Goal: Task Accomplishment & Management: Complete application form

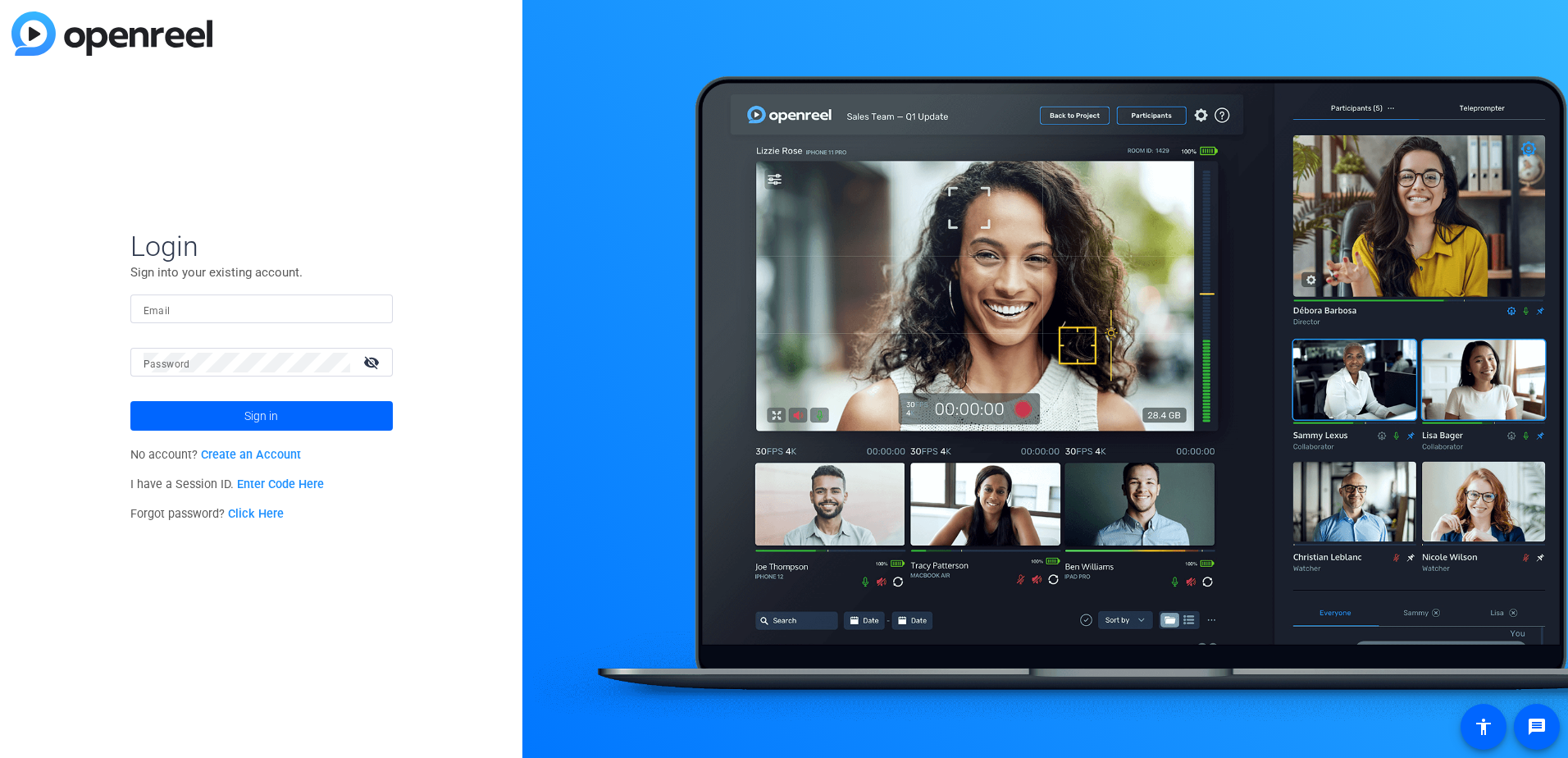
click at [256, 303] on input "Email" at bounding box center [262, 309] width 236 height 20
type input "[PERSON_NAME][EMAIL_ADDRESS][DOMAIN_NAME]"
click at [130, 402] on button "Sign in" at bounding box center [261, 416] width 263 height 29
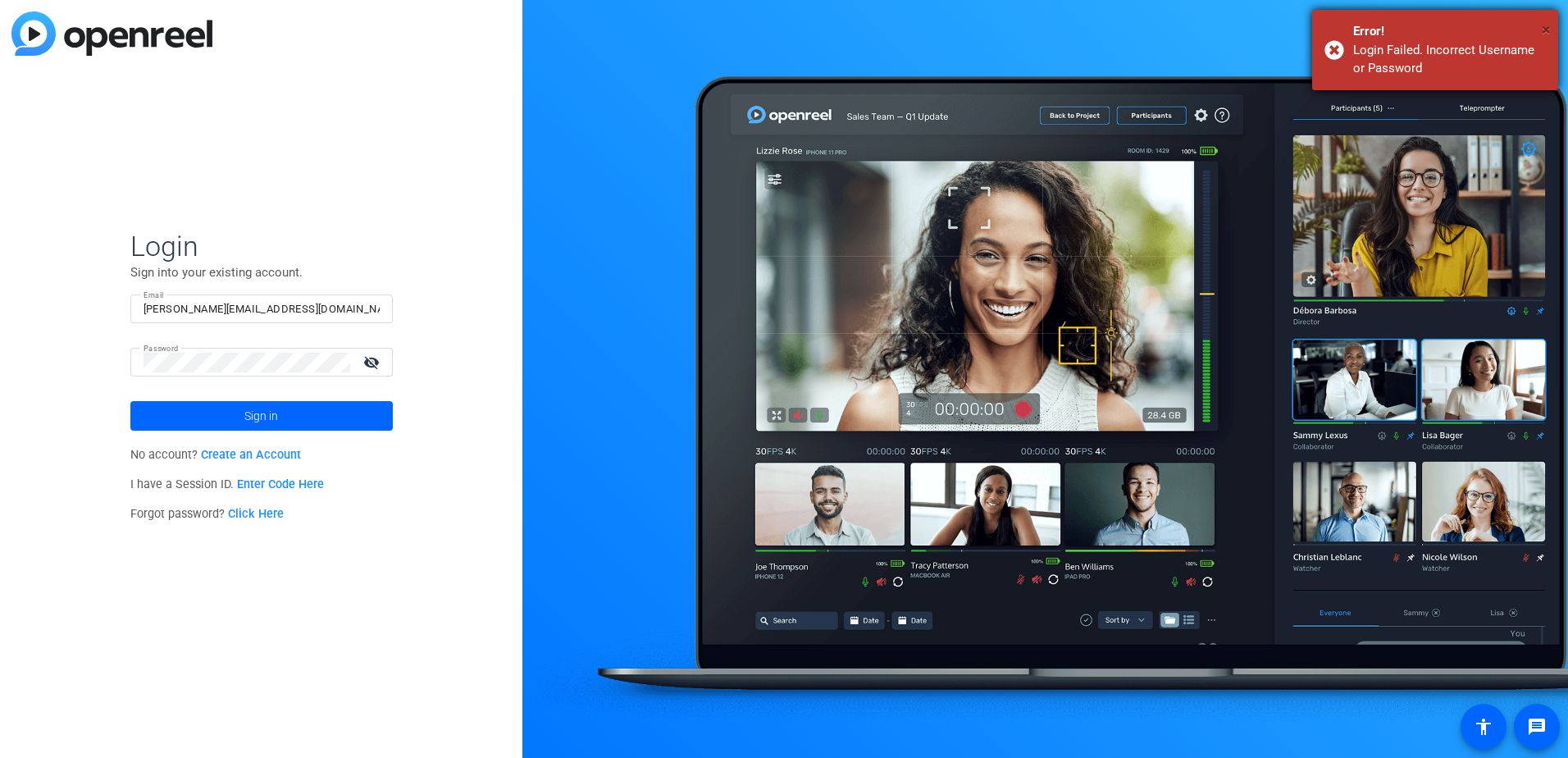
click at [1544, 29] on span "×" at bounding box center [1545, 29] width 9 height 20
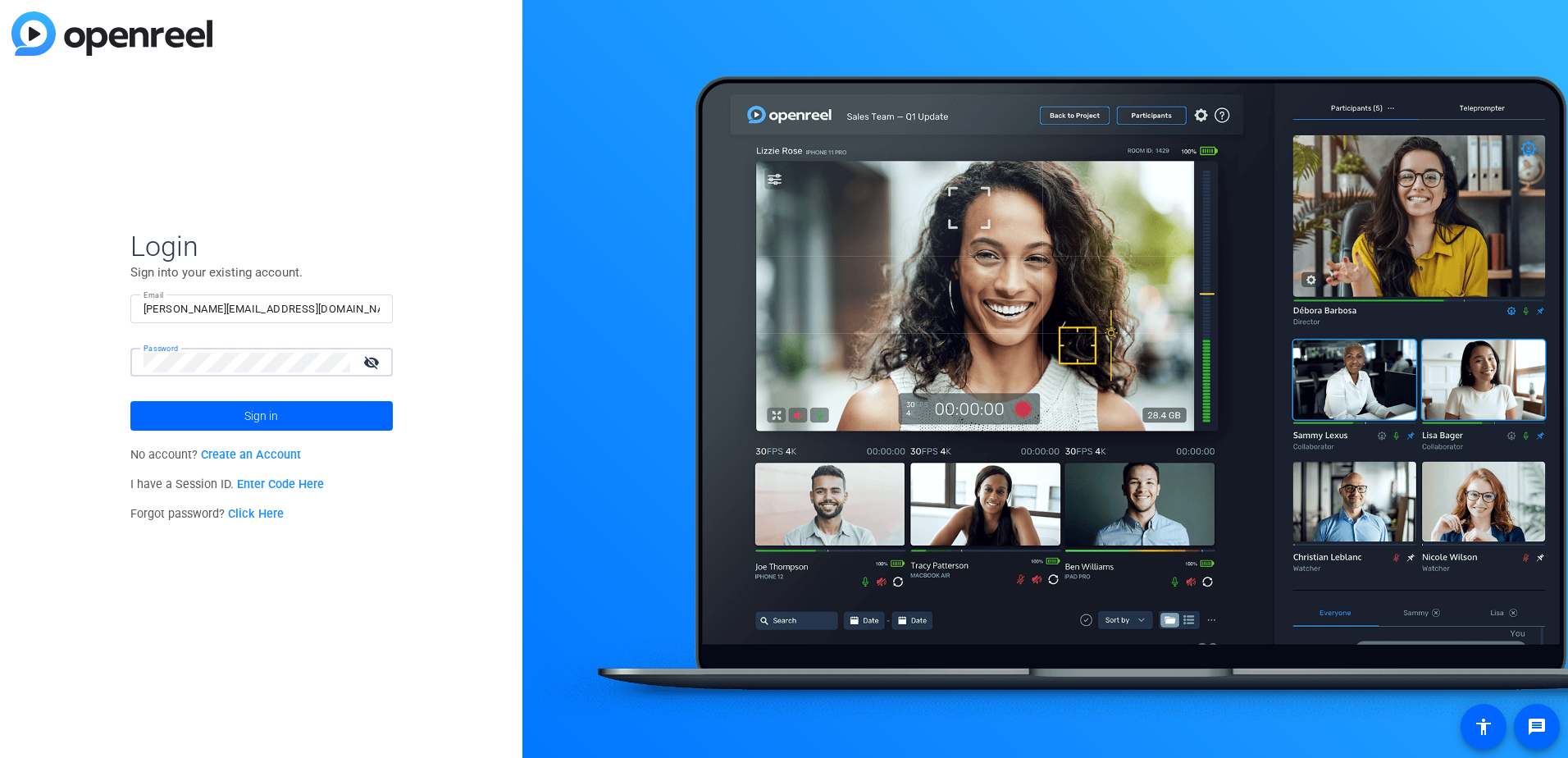
click at [371, 360] on mat-icon "visibility_off" at bounding box center [373, 362] width 39 height 23
click at [130, 402] on button "Sign in" at bounding box center [261, 416] width 263 height 29
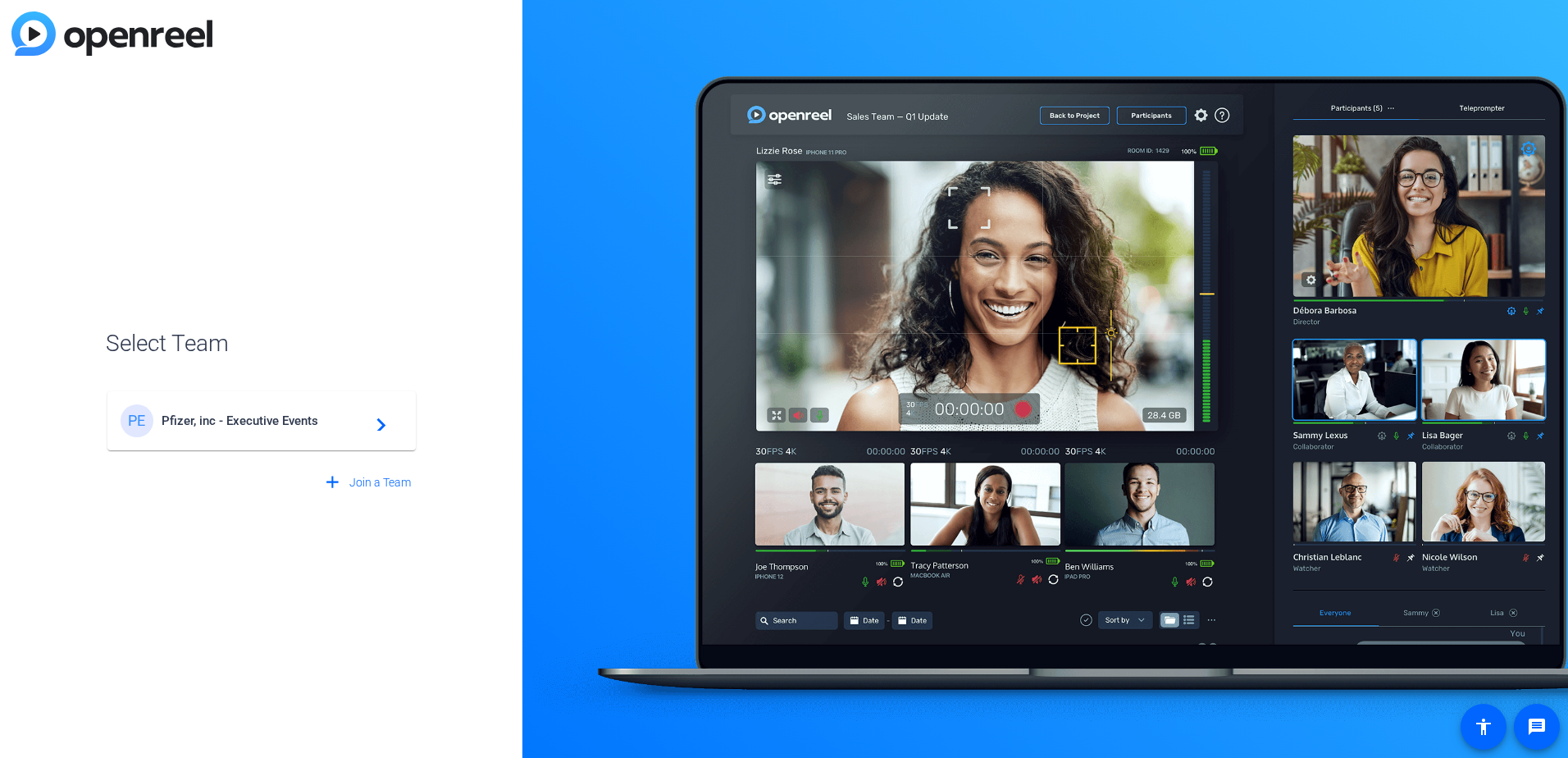
click at [278, 417] on span "Pfizer, inc - Executive Events" at bounding box center [264, 421] width 205 height 15
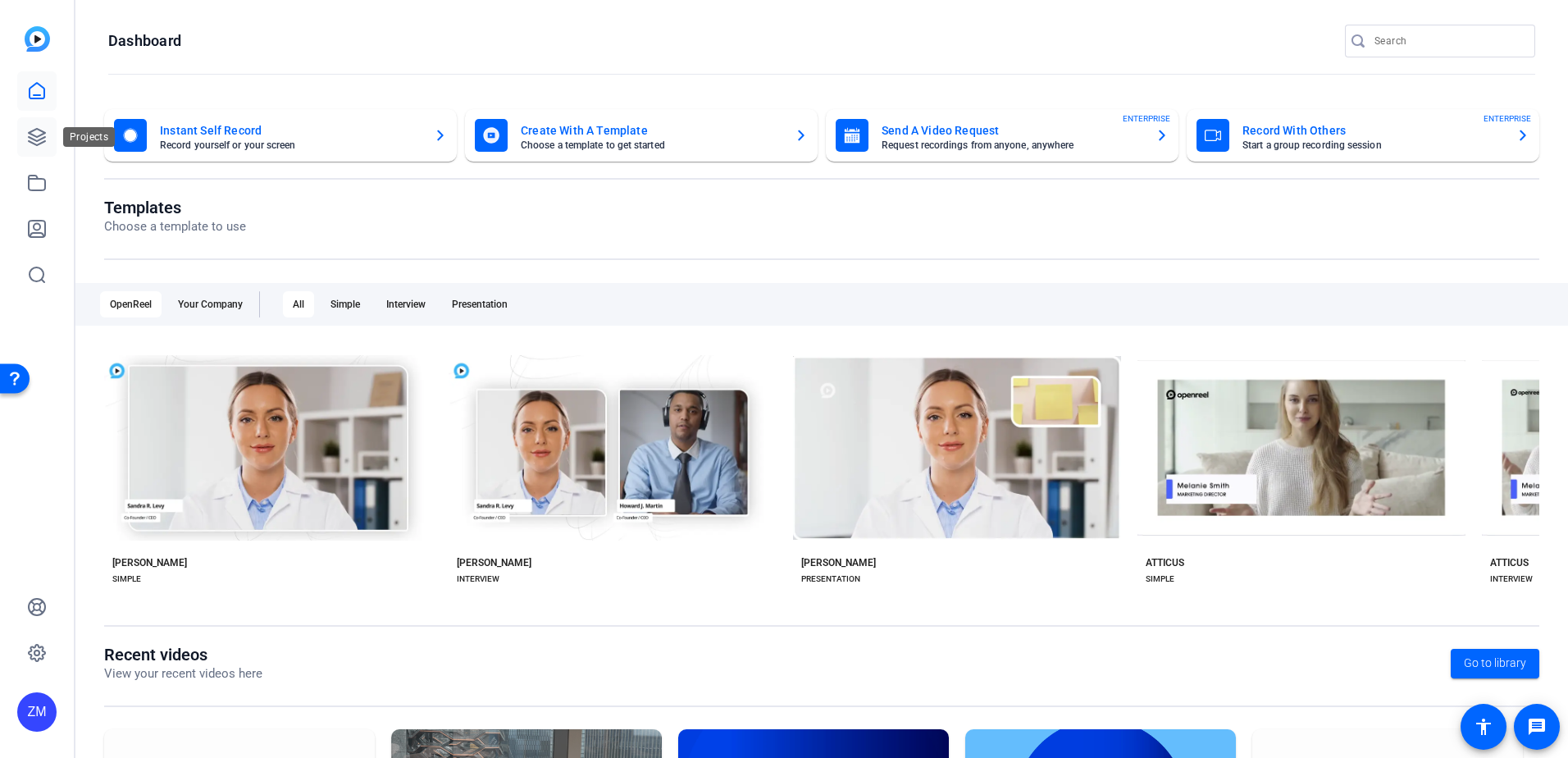
click at [37, 137] on icon at bounding box center [36, 137] width 16 height 16
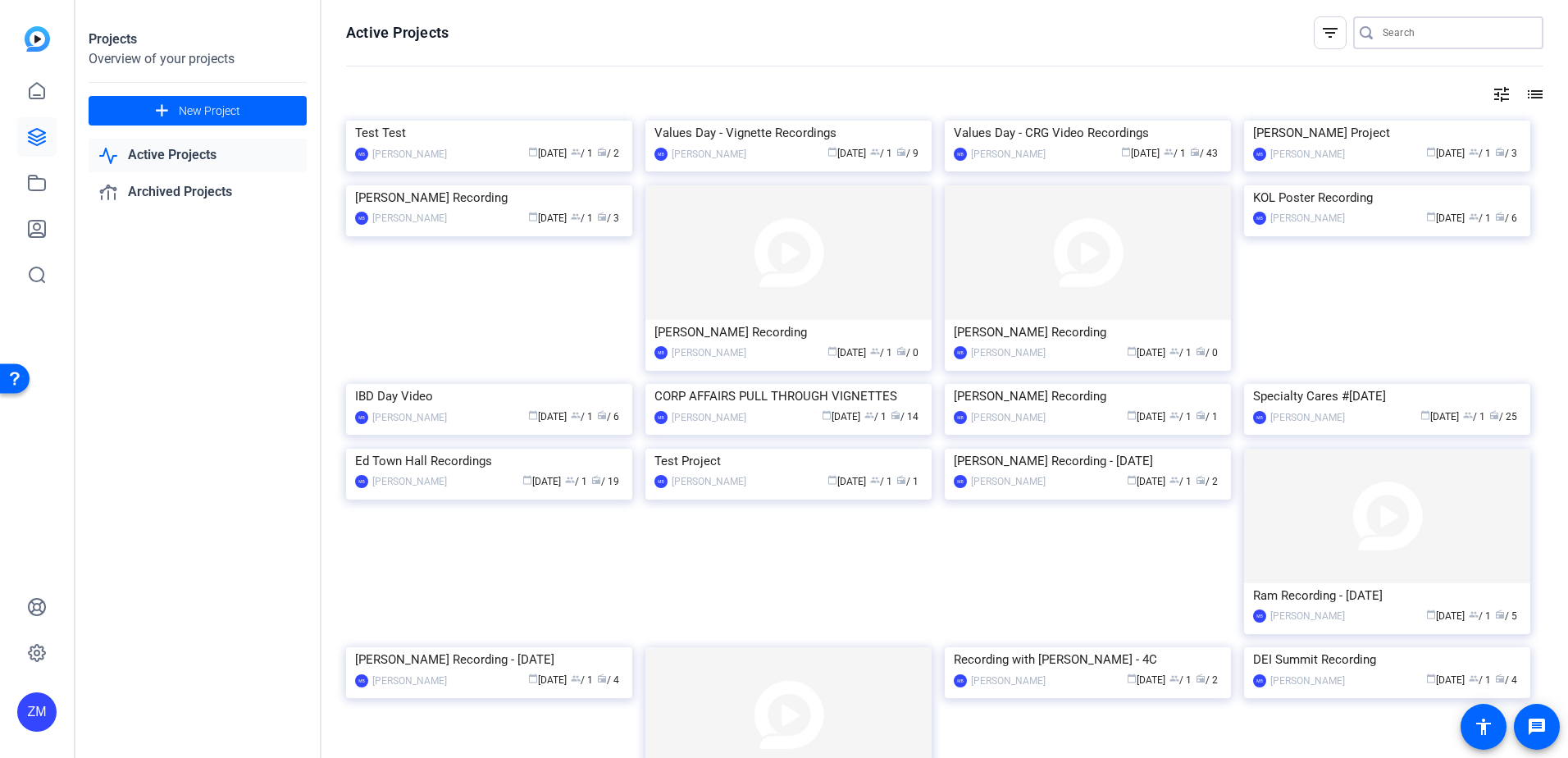
click at [1392, 30] on input "Search" at bounding box center [1456, 32] width 147 height 20
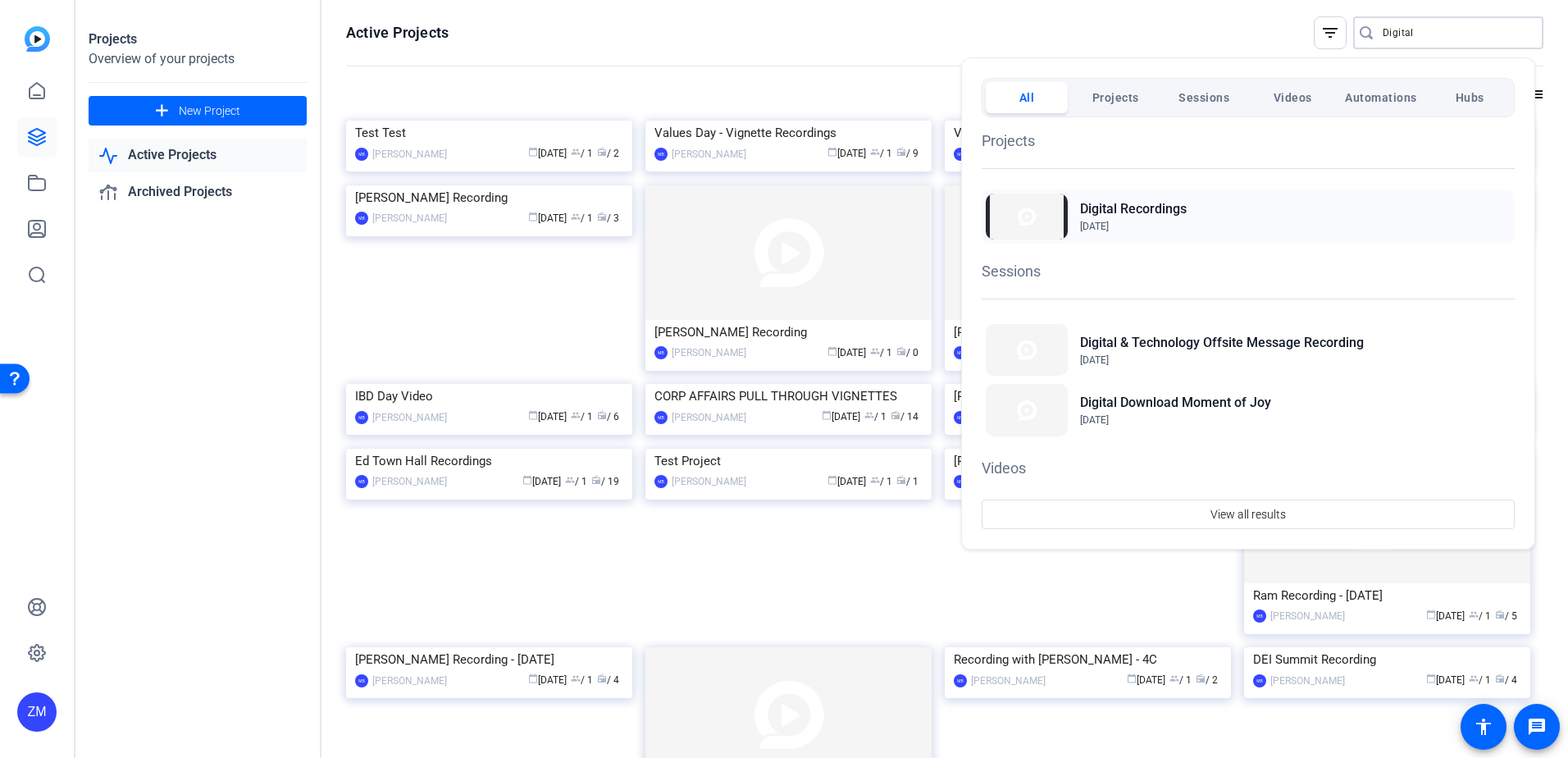
type input "Digital"
click at [1125, 207] on h2 "Digital Recordings" at bounding box center [1133, 209] width 107 height 20
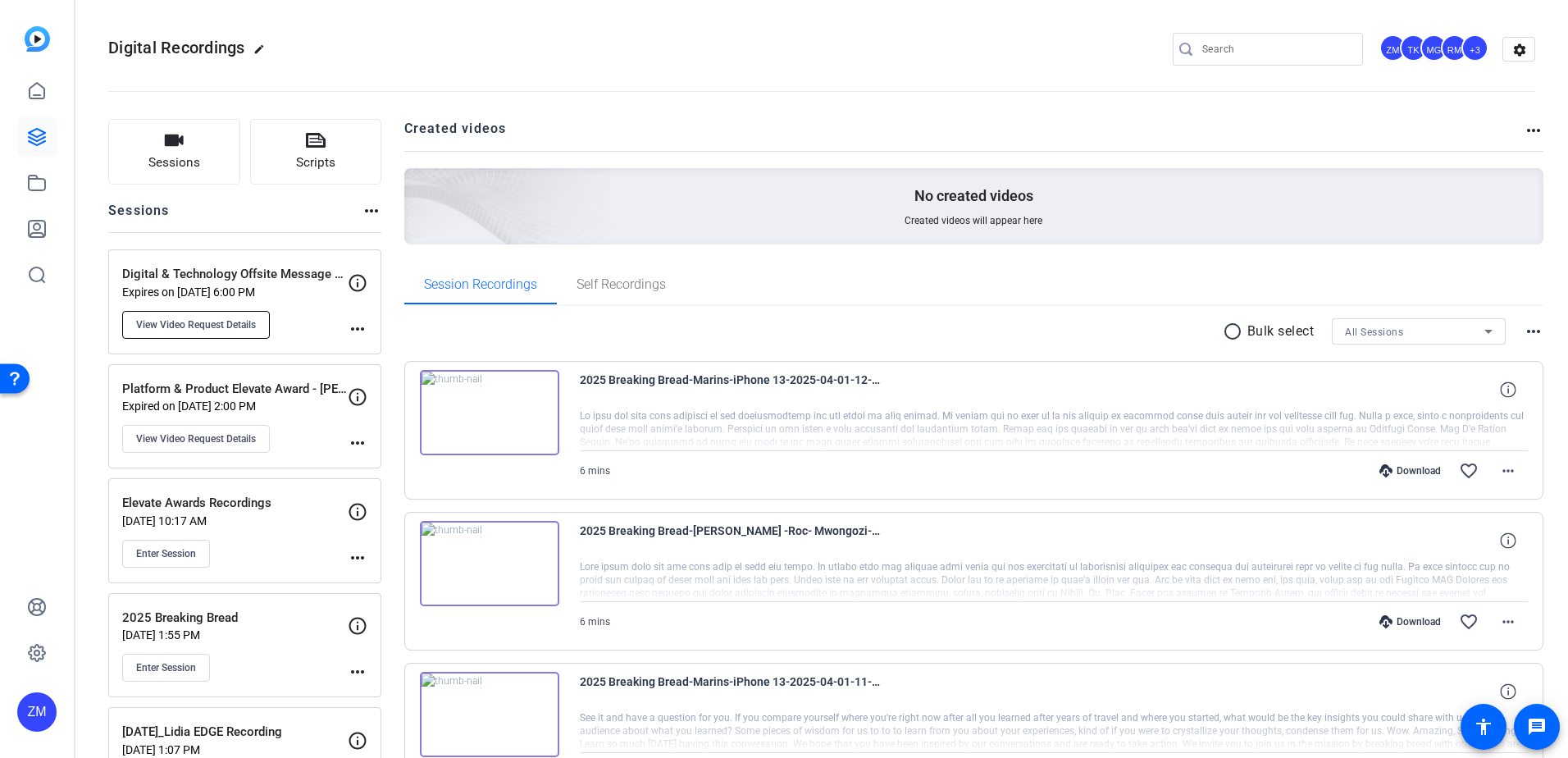
click at [204, 329] on span "View Video Request Details" at bounding box center [196, 324] width 120 height 13
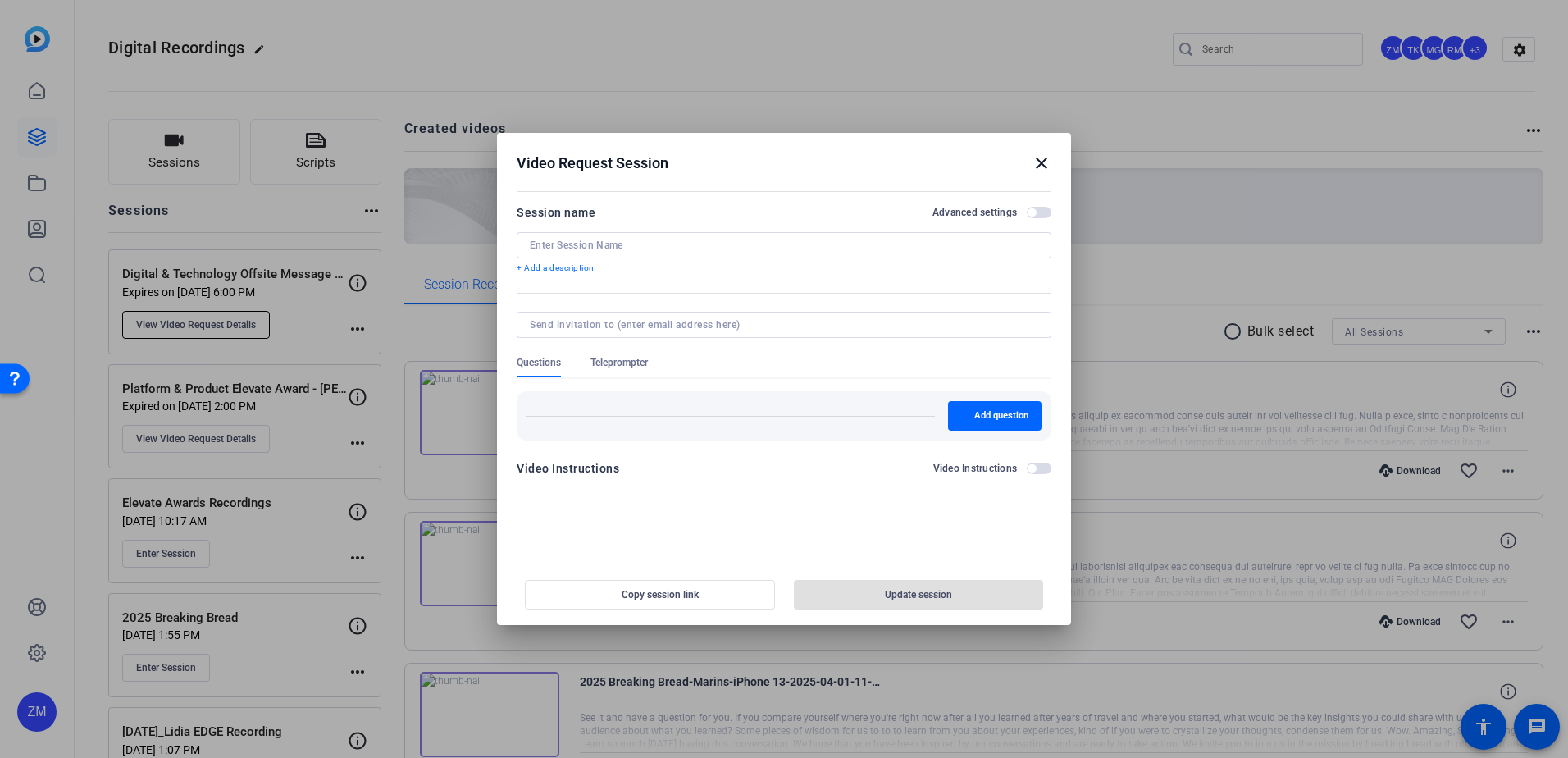
type input "Digital & Technology Offsite Message Recording"
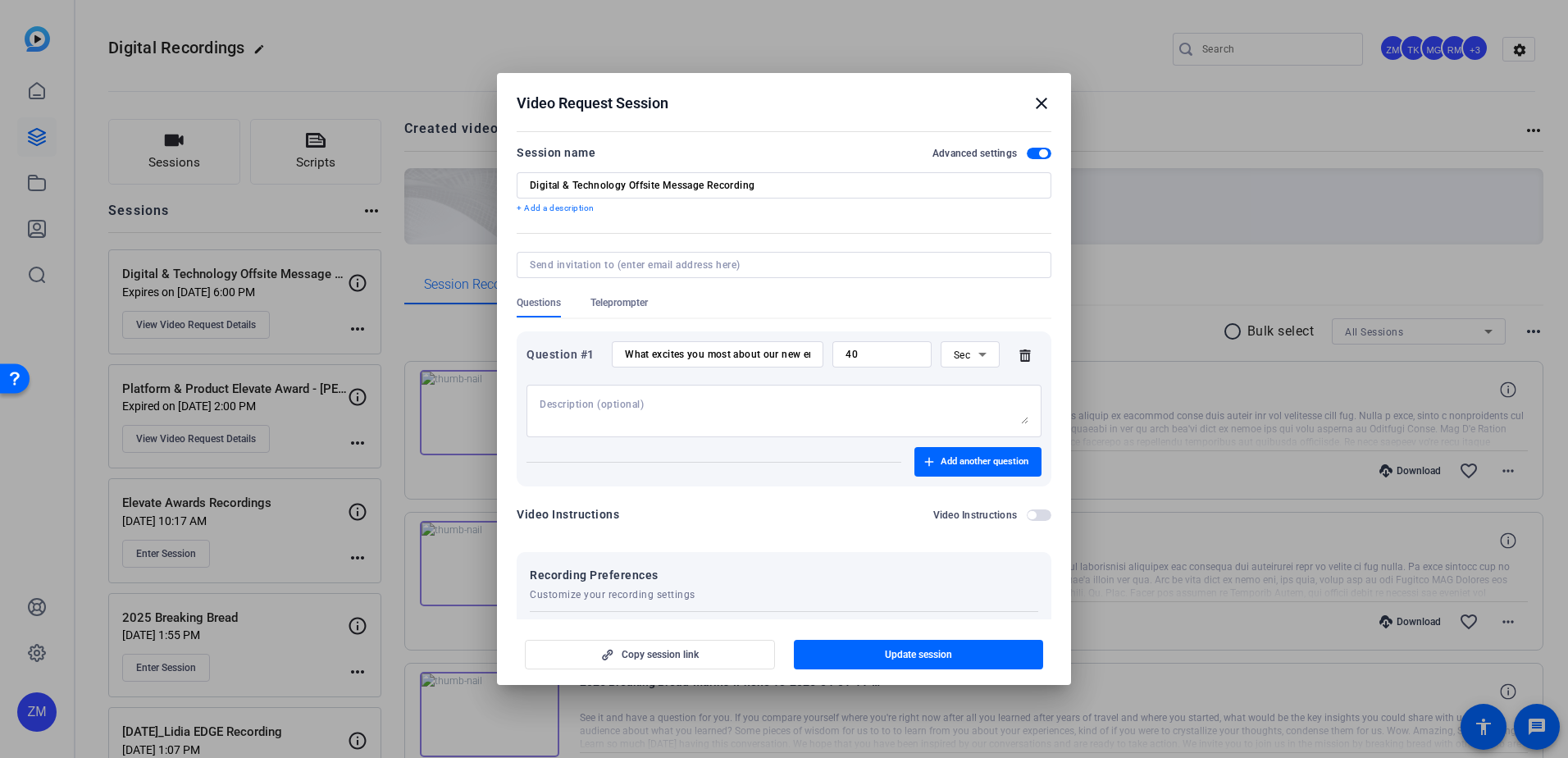
drag, startPoint x: 772, startPoint y: 98, endPoint x: 763, endPoint y: 23, distance: 75.5
click at [763, 23] on div "Video Request Session close Session name Advanced settings Digital & Technology…" at bounding box center [784, 379] width 1568 height 758
click at [812, 100] on div "Video Request Session close" at bounding box center [784, 103] width 535 height 20
click at [857, 104] on div "Video Request Session close" at bounding box center [784, 103] width 535 height 20
click at [1041, 105] on mat-icon "close" at bounding box center [1041, 103] width 20 height 20
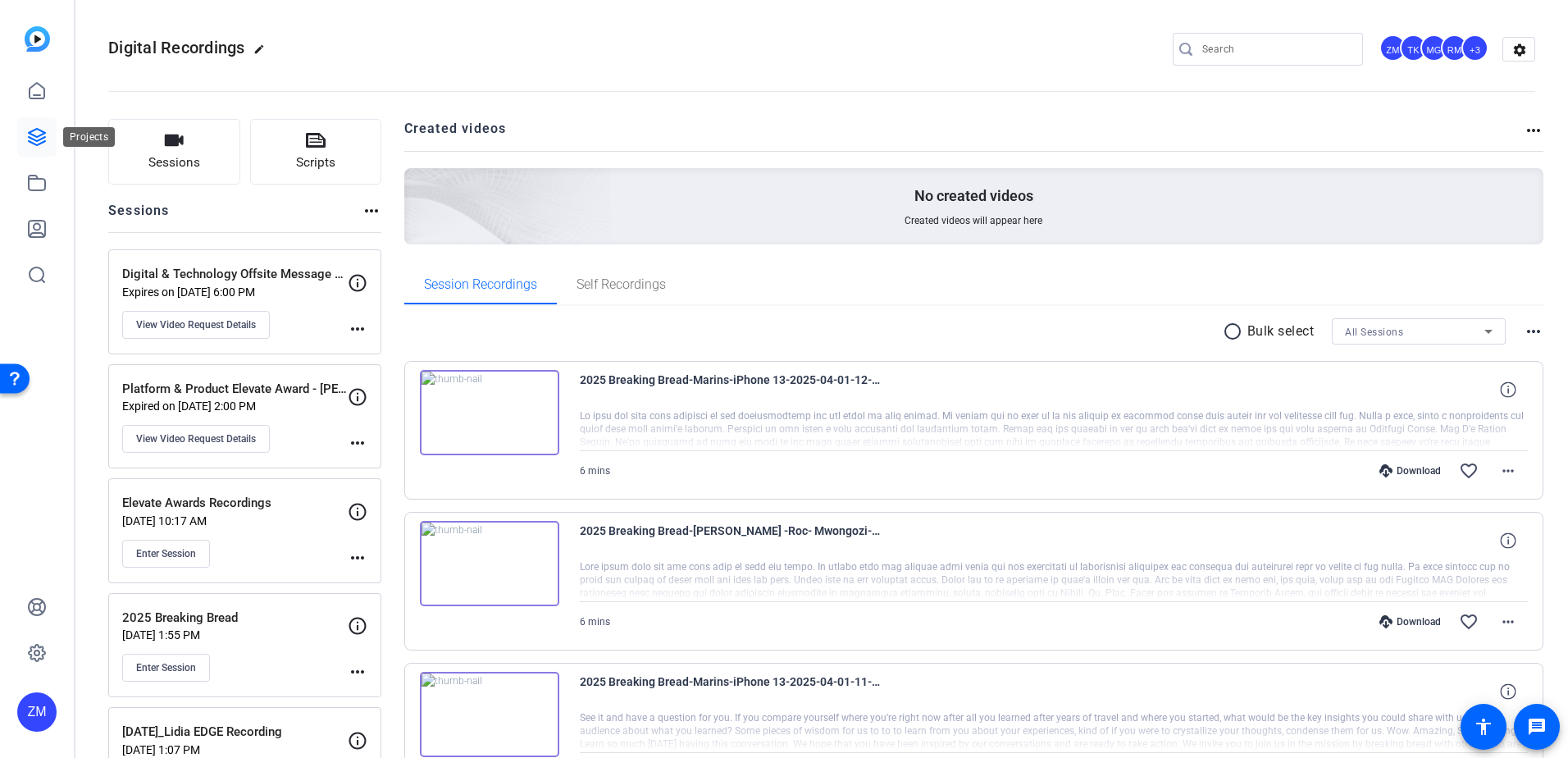
click at [38, 132] on icon at bounding box center [36, 137] width 20 height 20
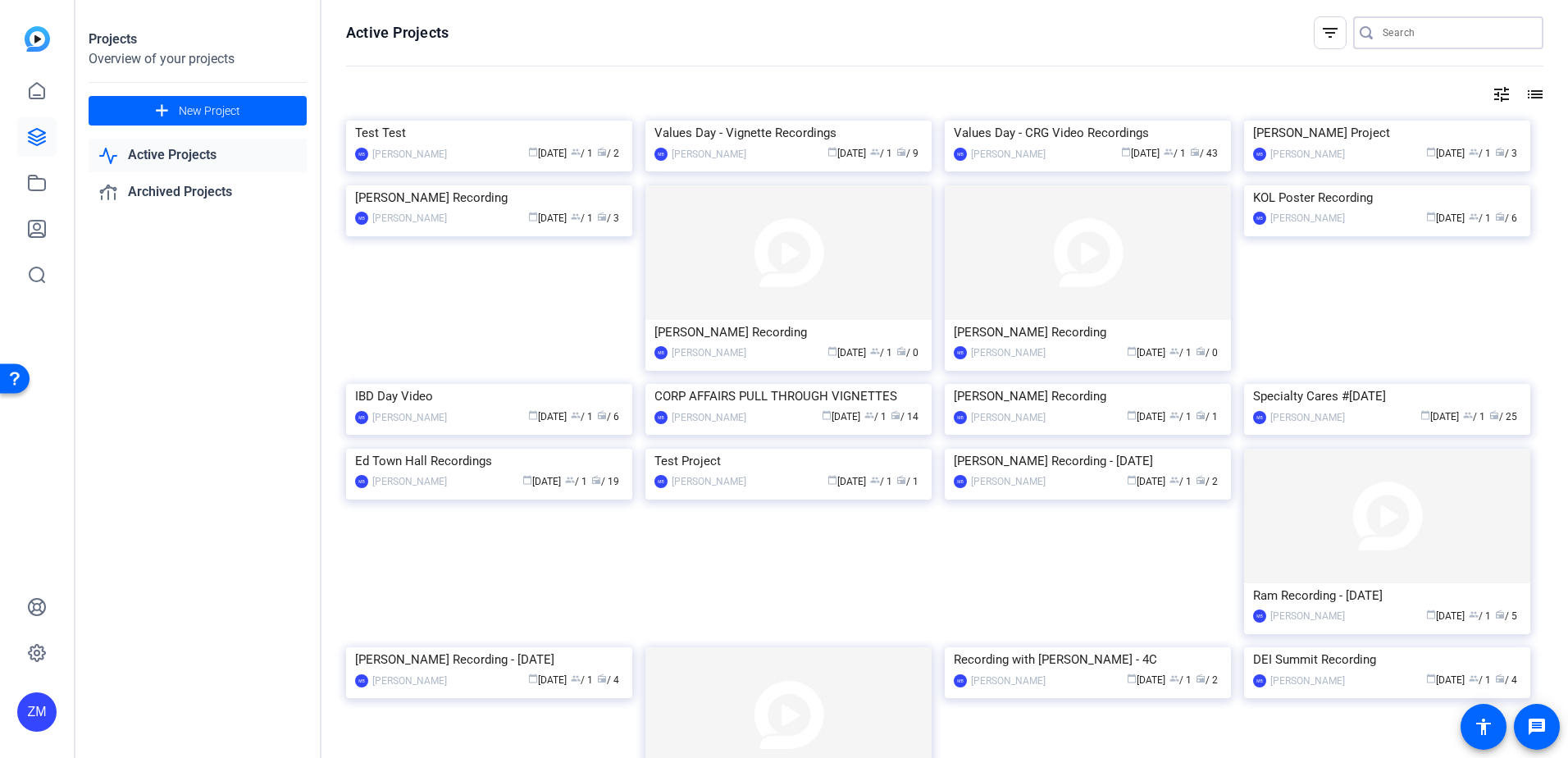
click at [1390, 35] on input "Search" at bounding box center [1456, 32] width 147 height 20
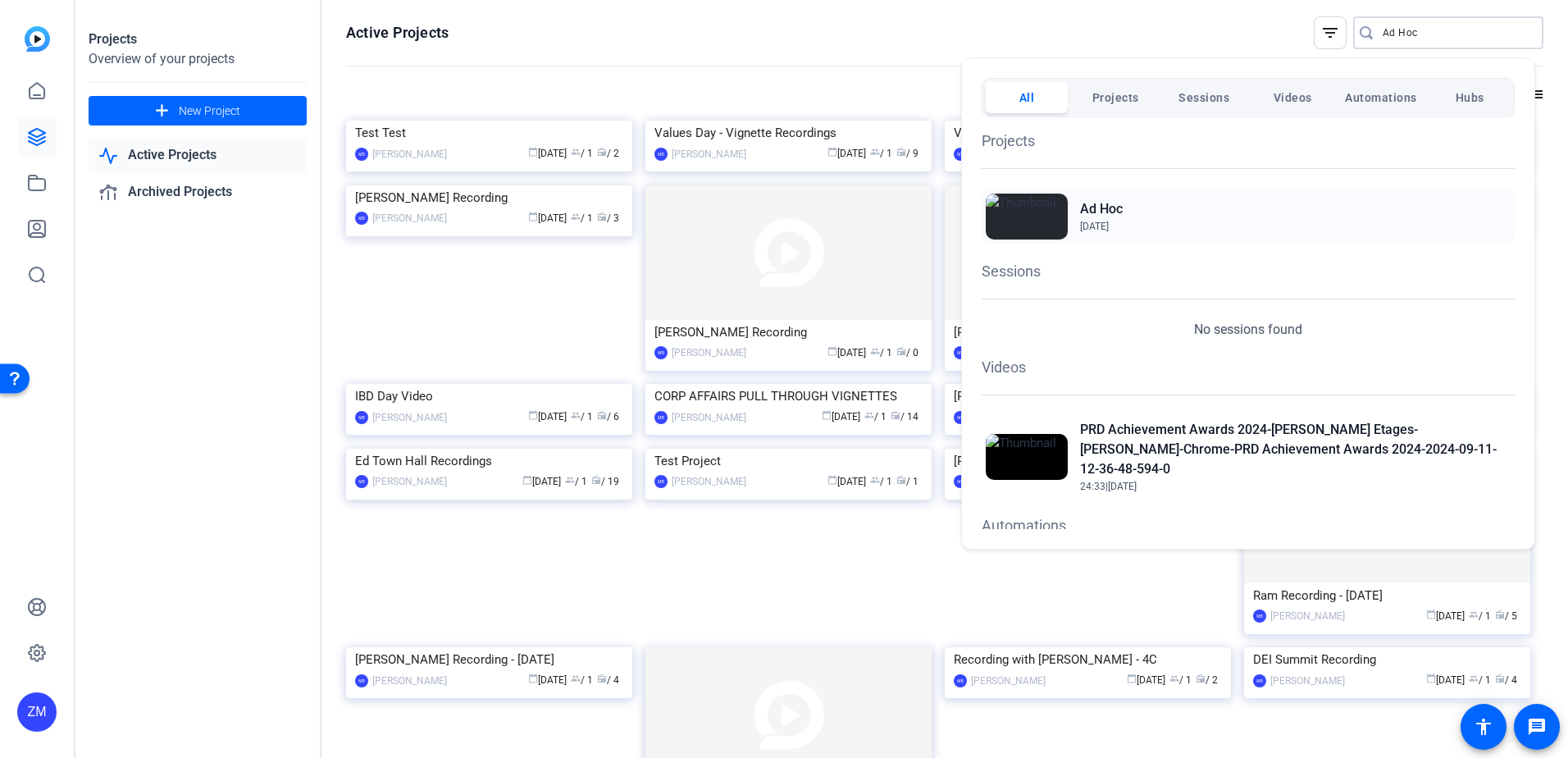
click at [1108, 217] on h2 "Ad Hoc" at bounding box center [1101, 209] width 42 height 20
click at [1122, 94] on span "Projects" at bounding box center [1116, 98] width 47 height 29
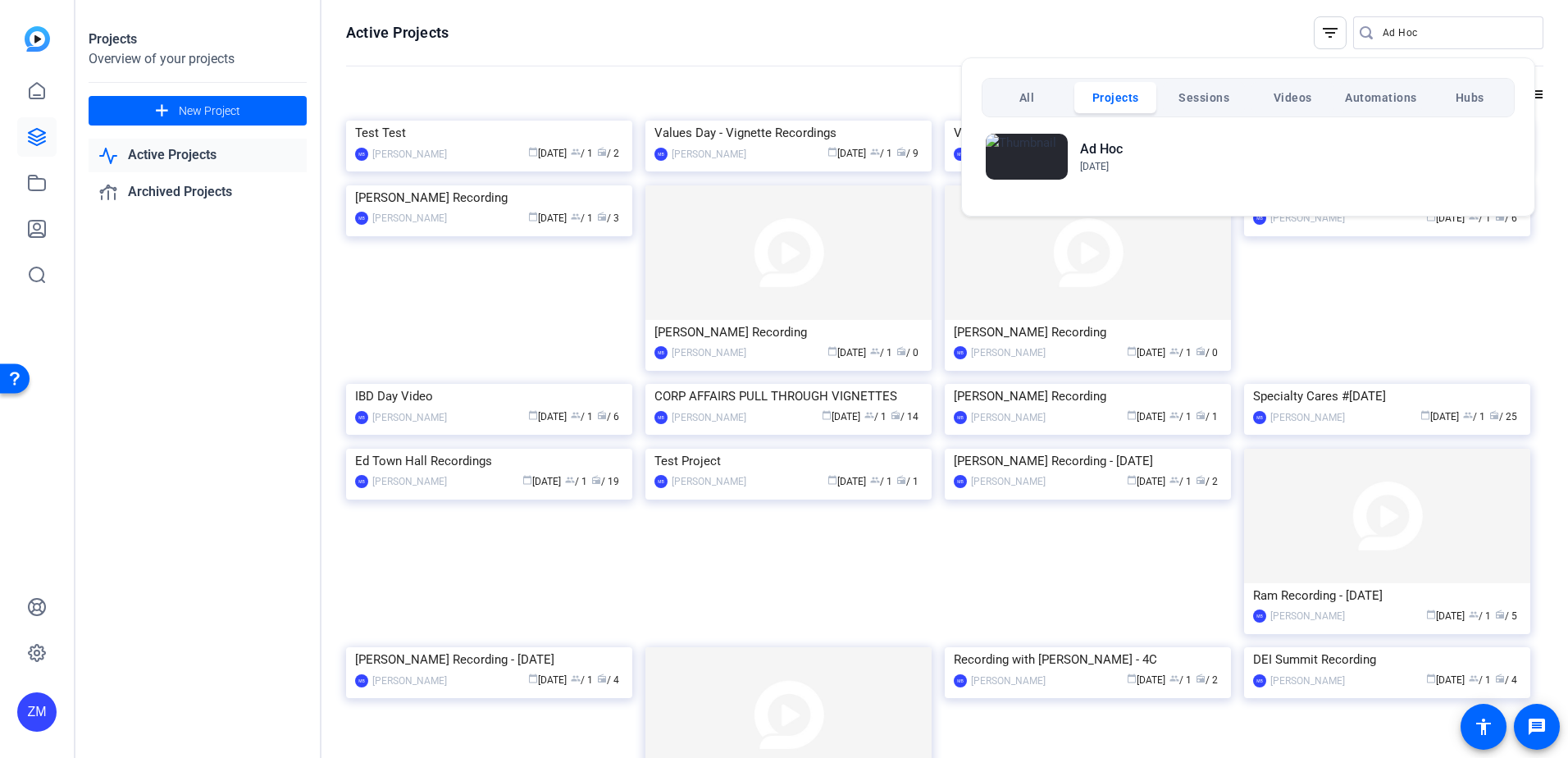
click at [1390, 36] on div at bounding box center [784, 379] width 1568 height 758
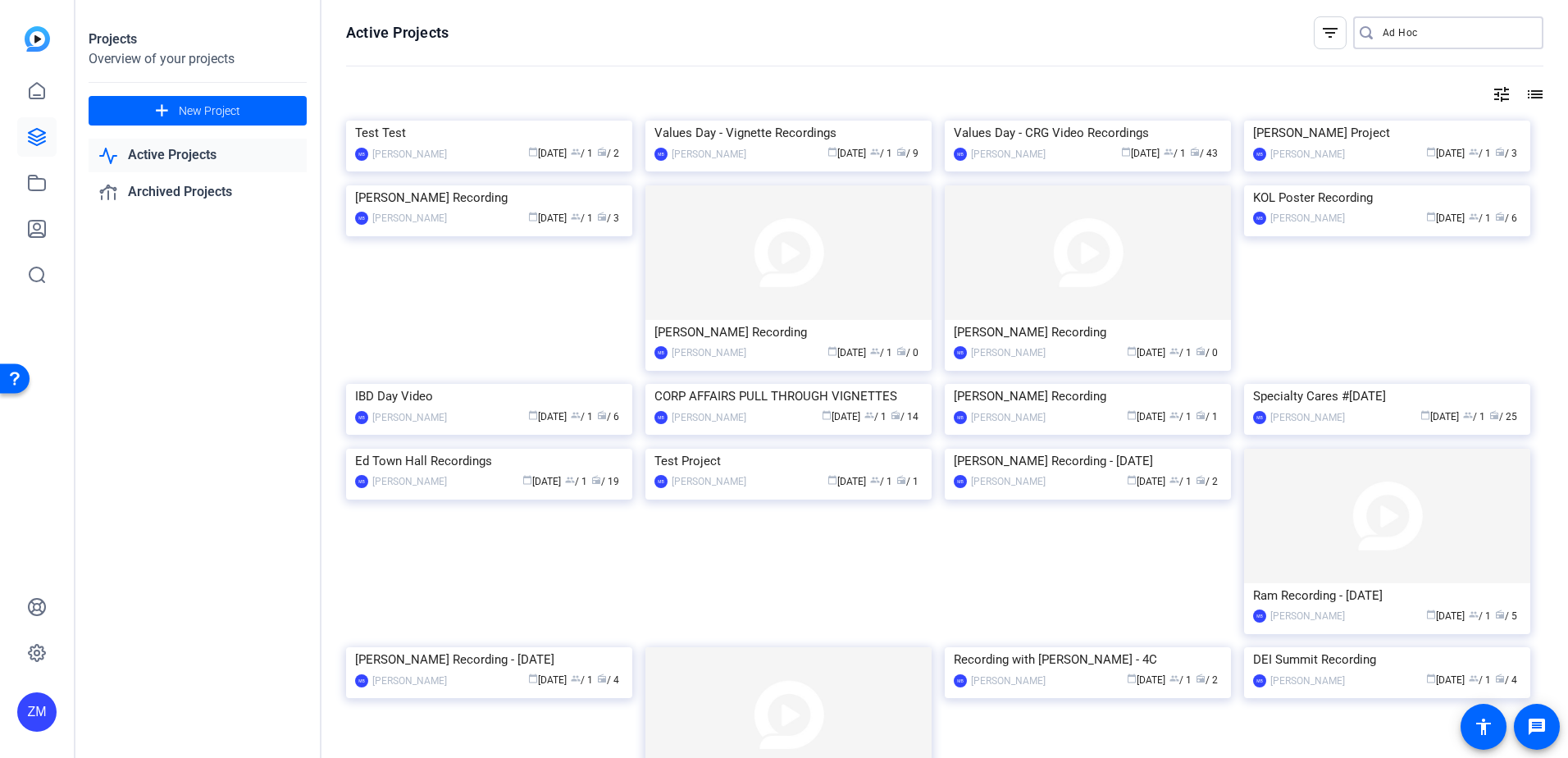
drag, startPoint x: 1433, startPoint y: 31, endPoint x: 1325, endPoint y: 23, distance: 108.3
click at [1325, 23] on div "filter_list Ad Hoc" at bounding box center [1428, 33] width 230 height 33
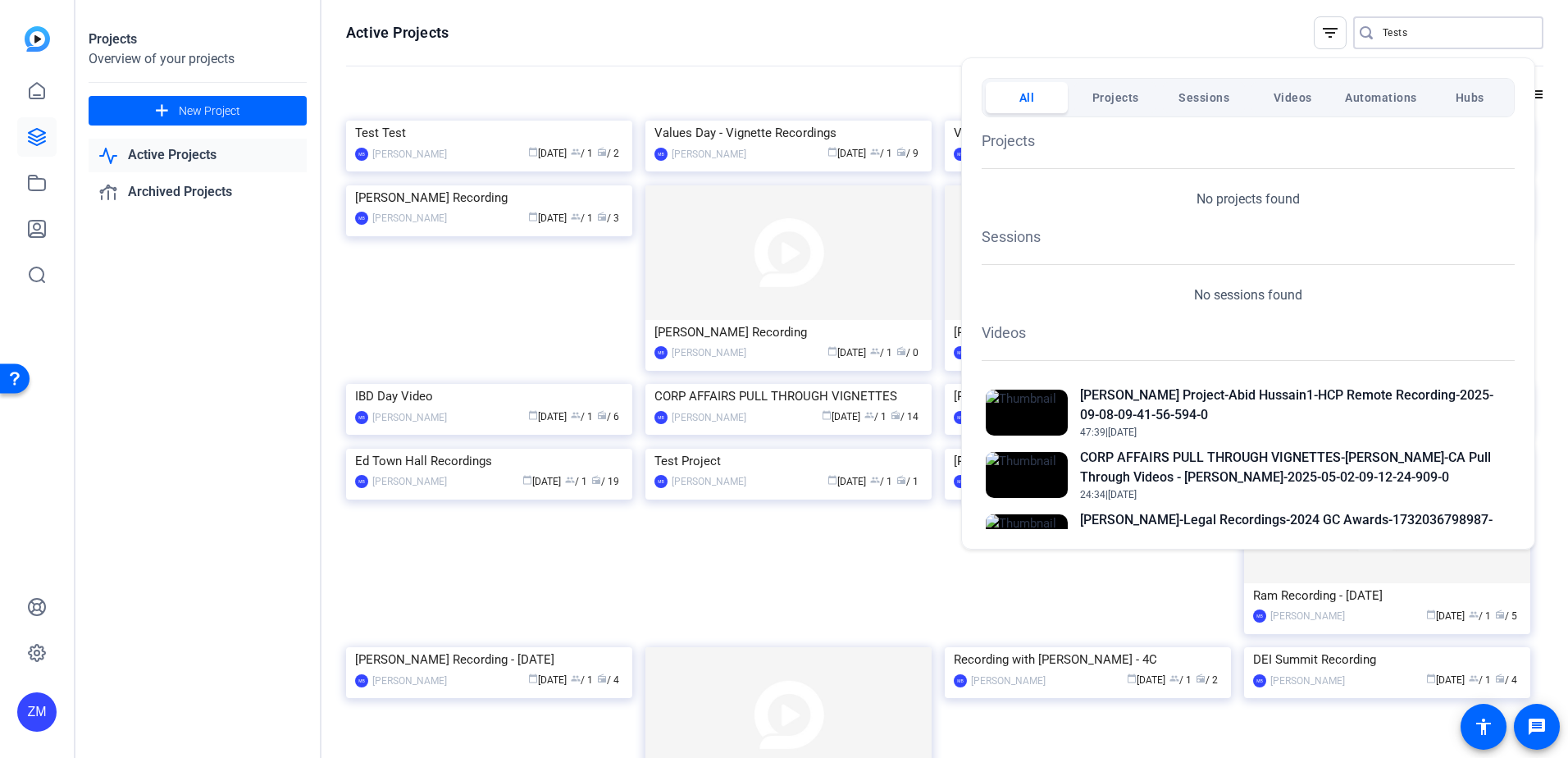
type input "Tests"
click at [1407, 36] on div at bounding box center [784, 379] width 1568 height 758
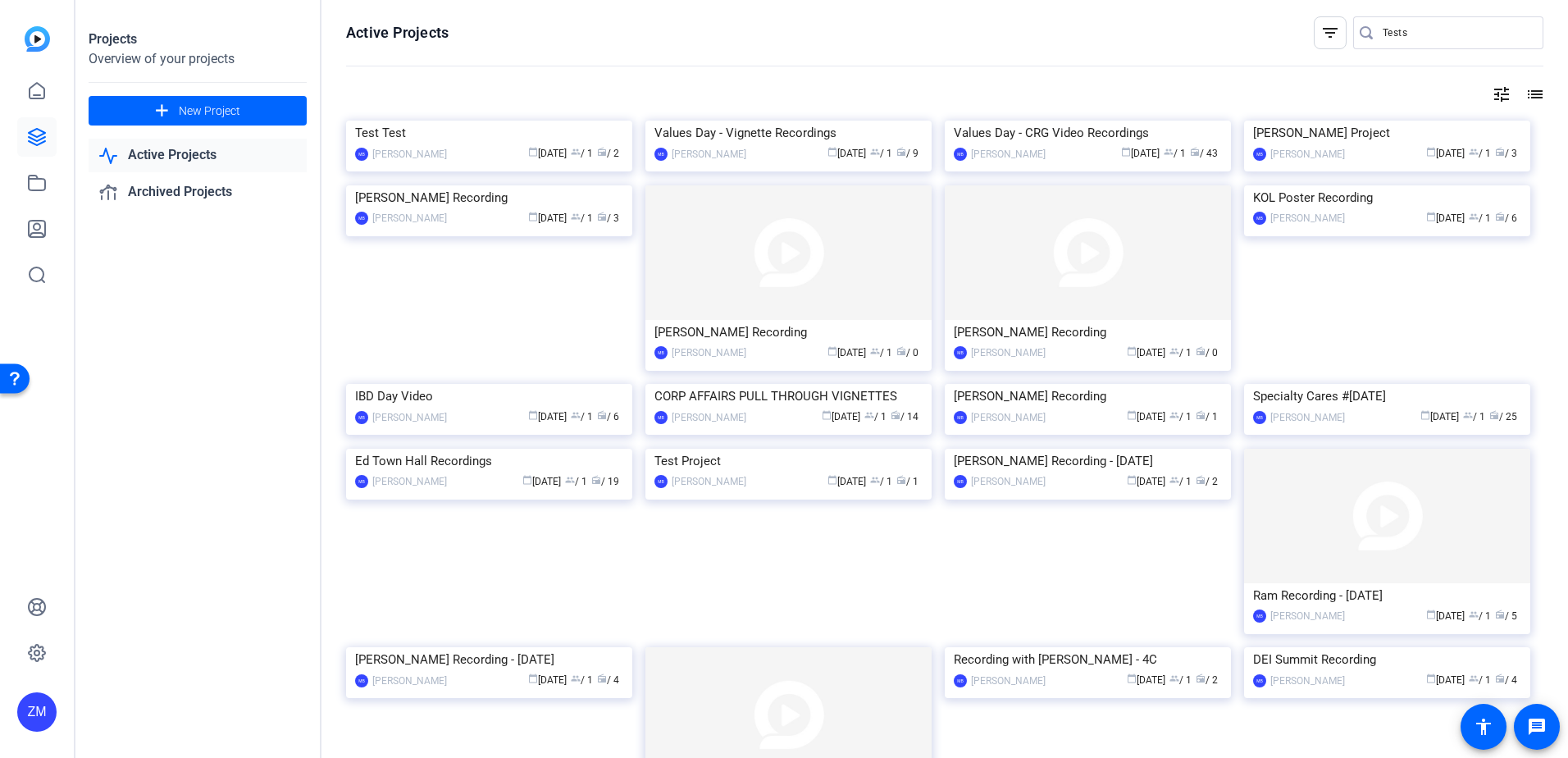
click at [1493, 93] on mat-icon "tune" at bounding box center [1501, 94] width 20 height 20
click at [1402, 128] on div "Newest First" at bounding box center [1403, 127] width 140 height 20
click at [1357, 182] on span "Oldest First" at bounding box center [1365, 182] width 62 height 20
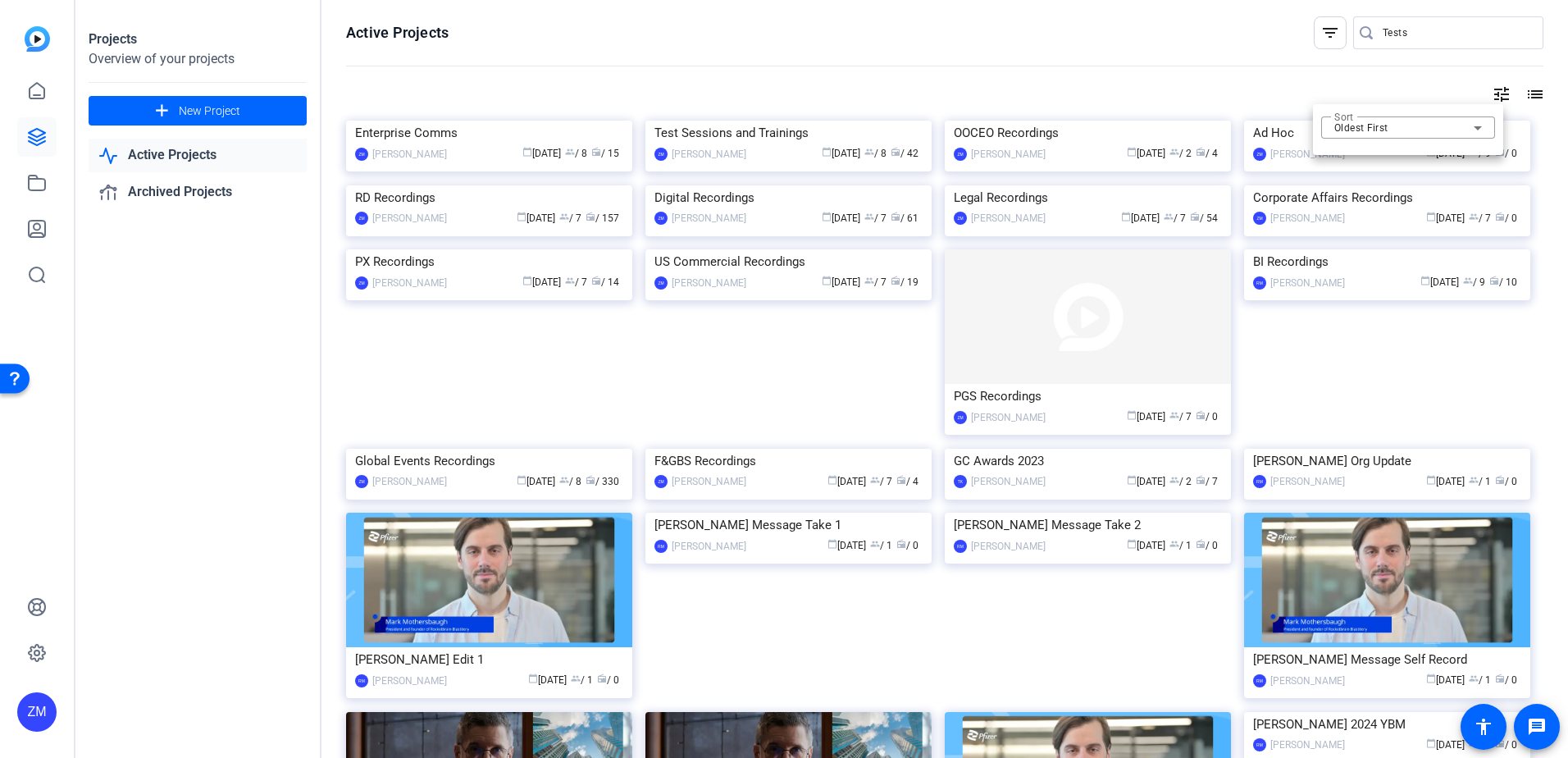
click at [738, 272] on div at bounding box center [784, 379] width 1568 height 758
click at [749, 121] on img at bounding box center [788, 121] width 286 height 0
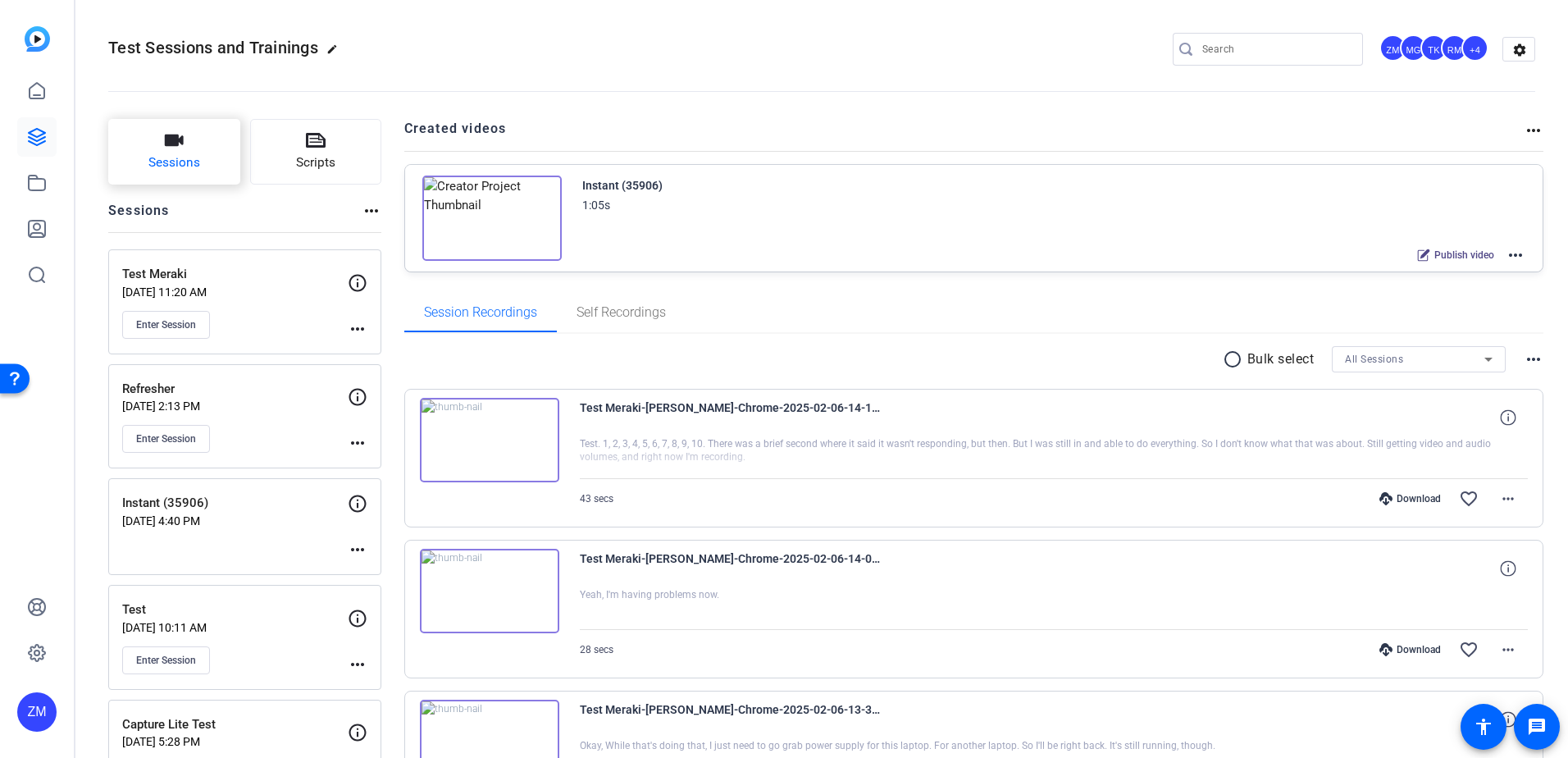
click at [166, 150] on icon "button" at bounding box center [173, 140] width 20 height 20
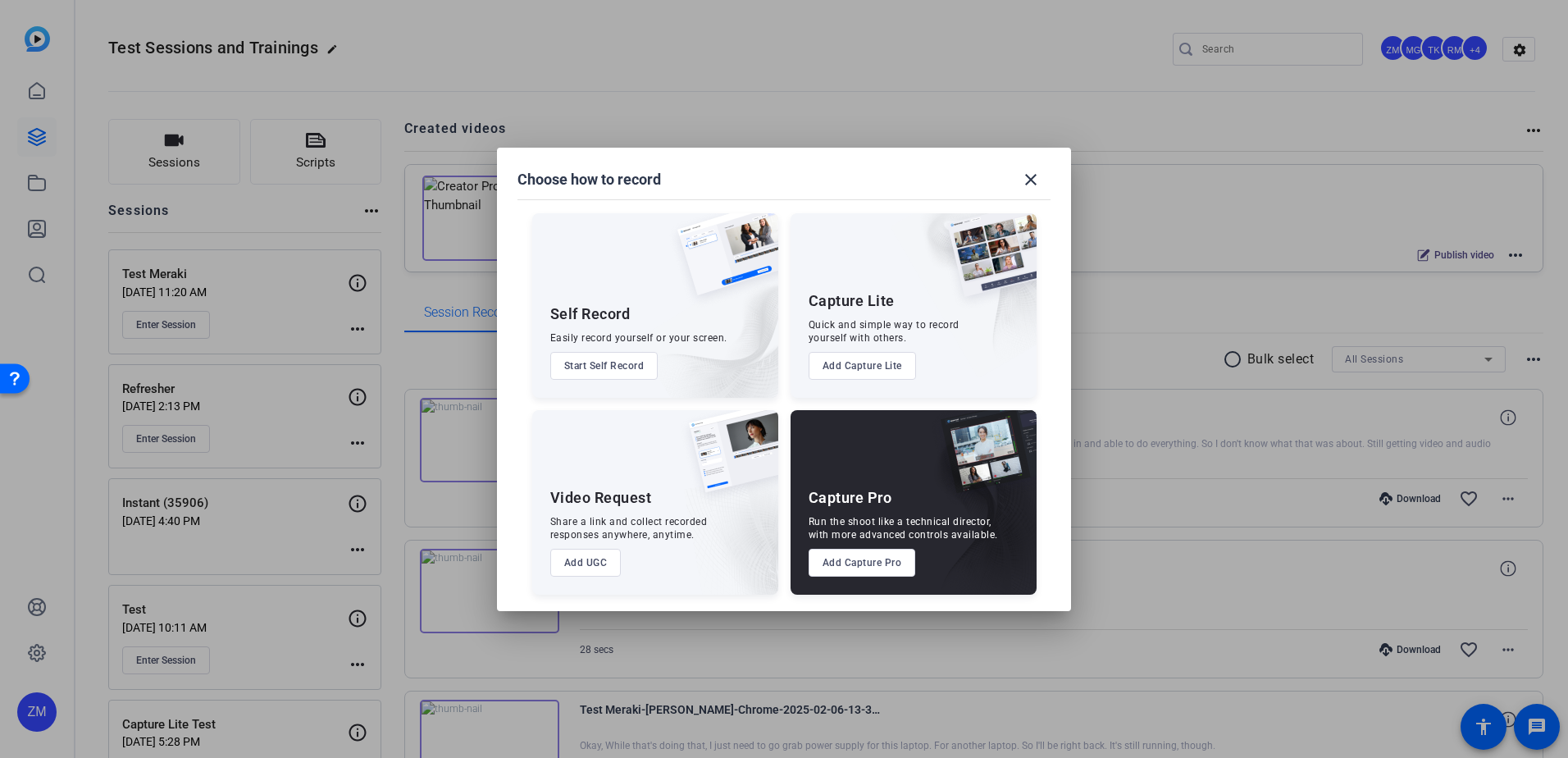
click at [573, 564] on button "Add UGC" at bounding box center [586, 563] width 71 height 28
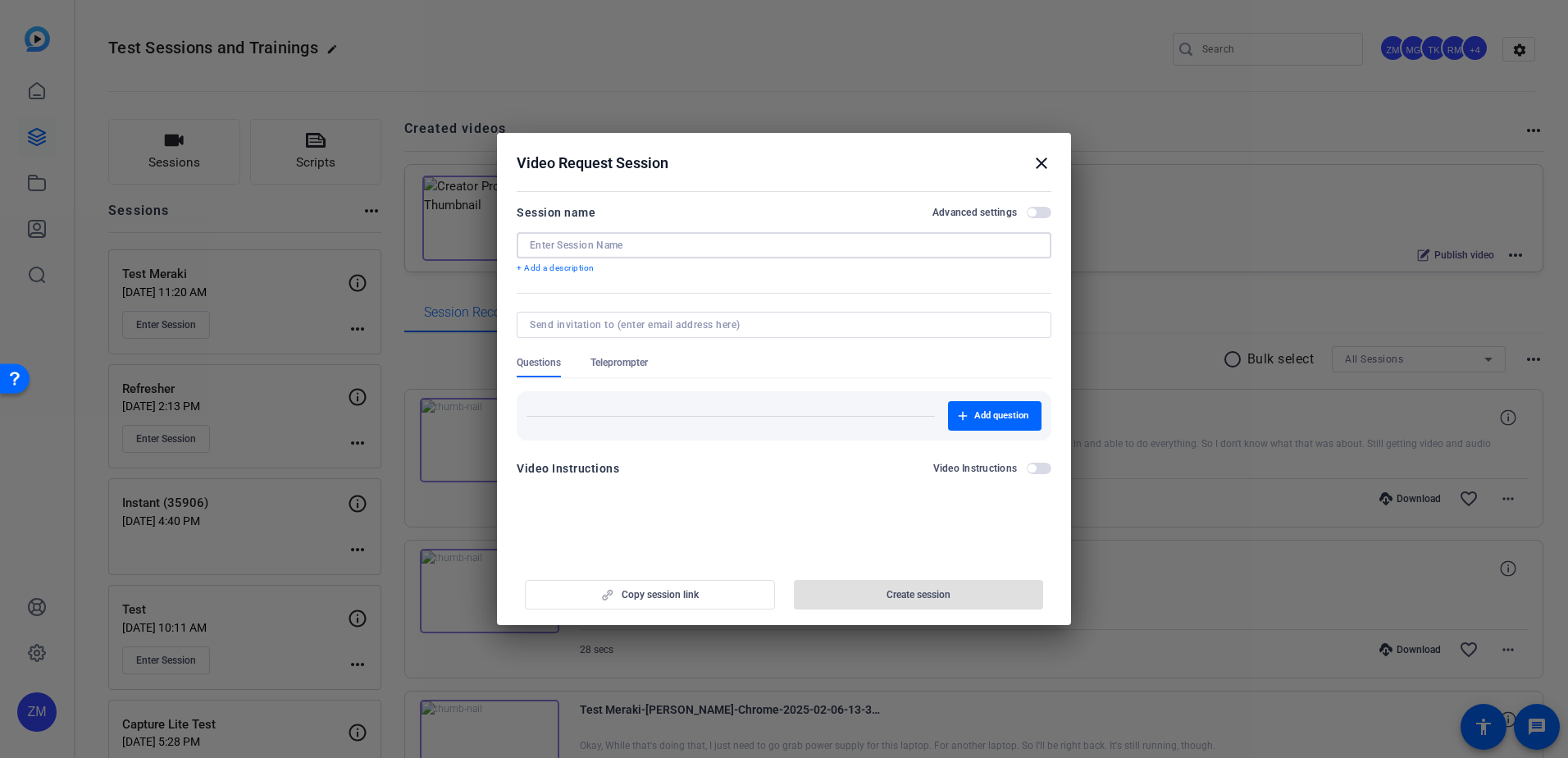
click at [619, 247] on input at bounding box center [784, 245] width 508 height 13
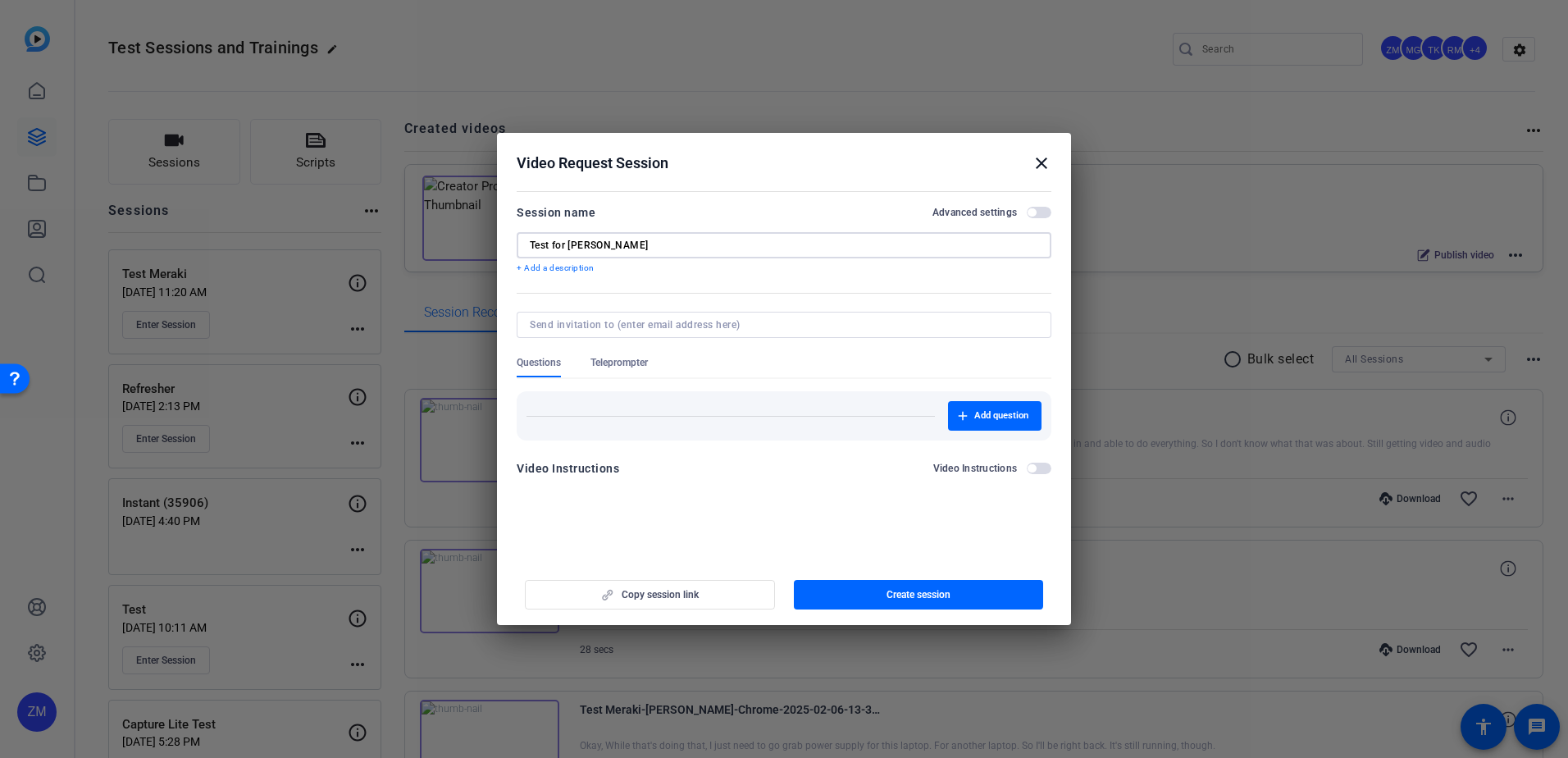
type input "Test for Tim"
click at [673, 326] on input at bounding box center [780, 324] width 502 height 13
click at [634, 594] on div "Copy session link Create session" at bounding box center [784, 589] width 535 height 42
click at [1038, 164] on mat-icon "close" at bounding box center [1041, 163] width 20 height 20
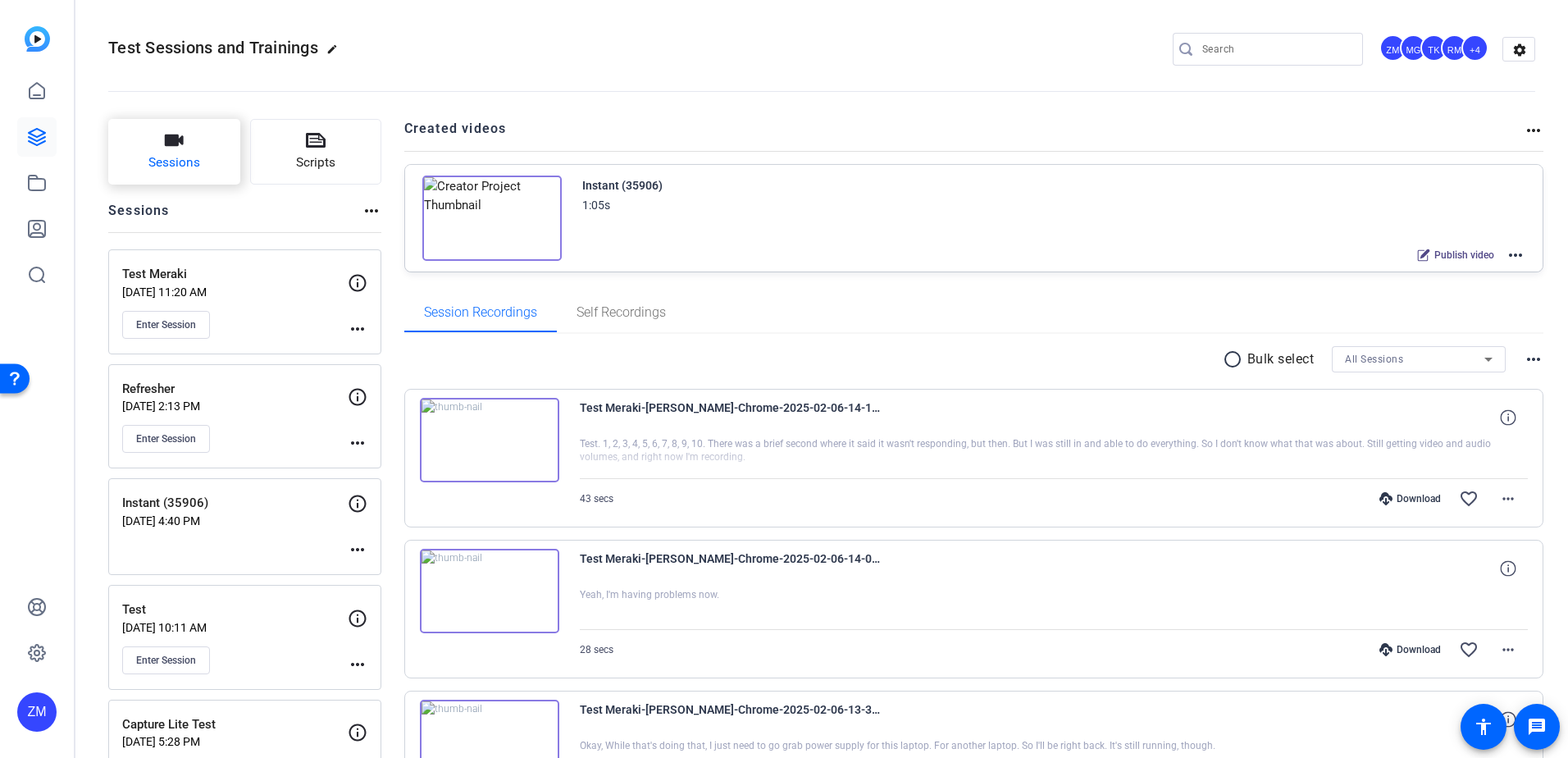
click at [182, 154] on span "Sessions" at bounding box center [174, 163] width 52 height 19
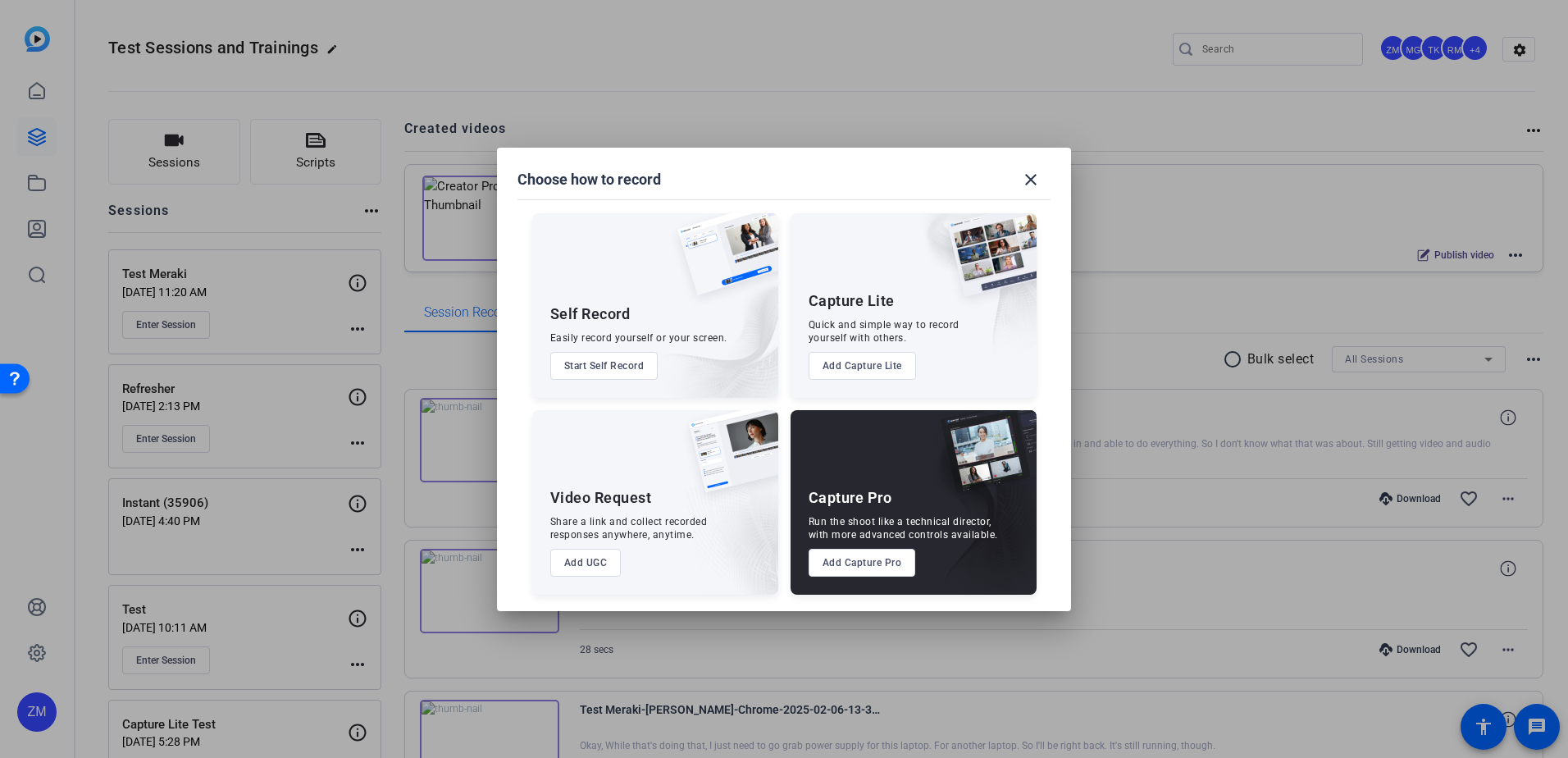
click at [576, 568] on button "Add UGC" at bounding box center [586, 563] width 71 height 28
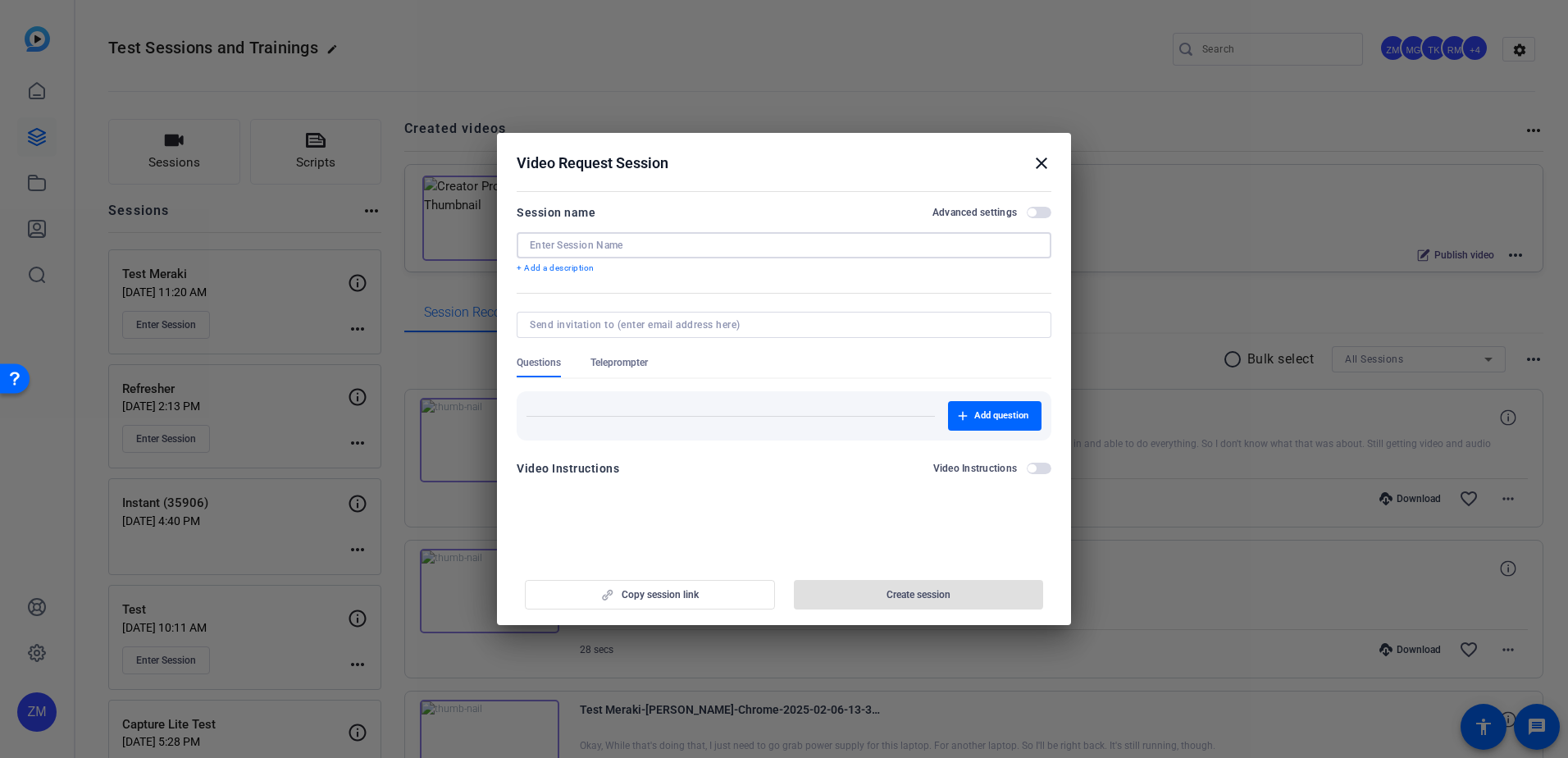
click at [645, 251] on input at bounding box center [784, 245] width 508 height 13
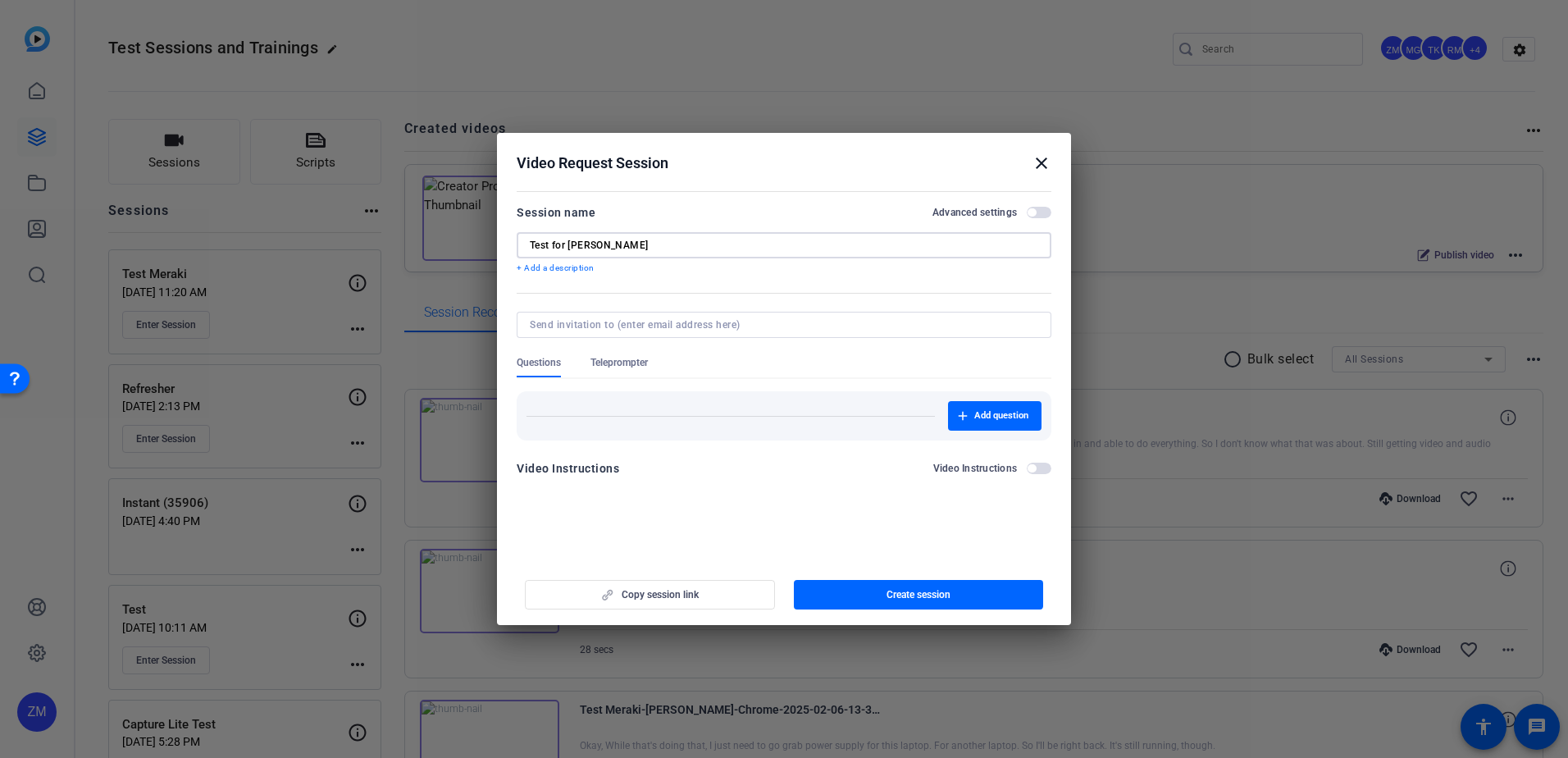
type input "Test for Tim"
click at [656, 325] on input at bounding box center [780, 324] width 502 height 13
click at [661, 523] on openreel-new-create-edit-ugc-session "Video Request Session close Session name Advanced settings Test for Tim + Add a…" at bounding box center [784, 379] width 574 height 493
click at [1031, 211] on span "button" at bounding box center [1031, 212] width 8 height 8
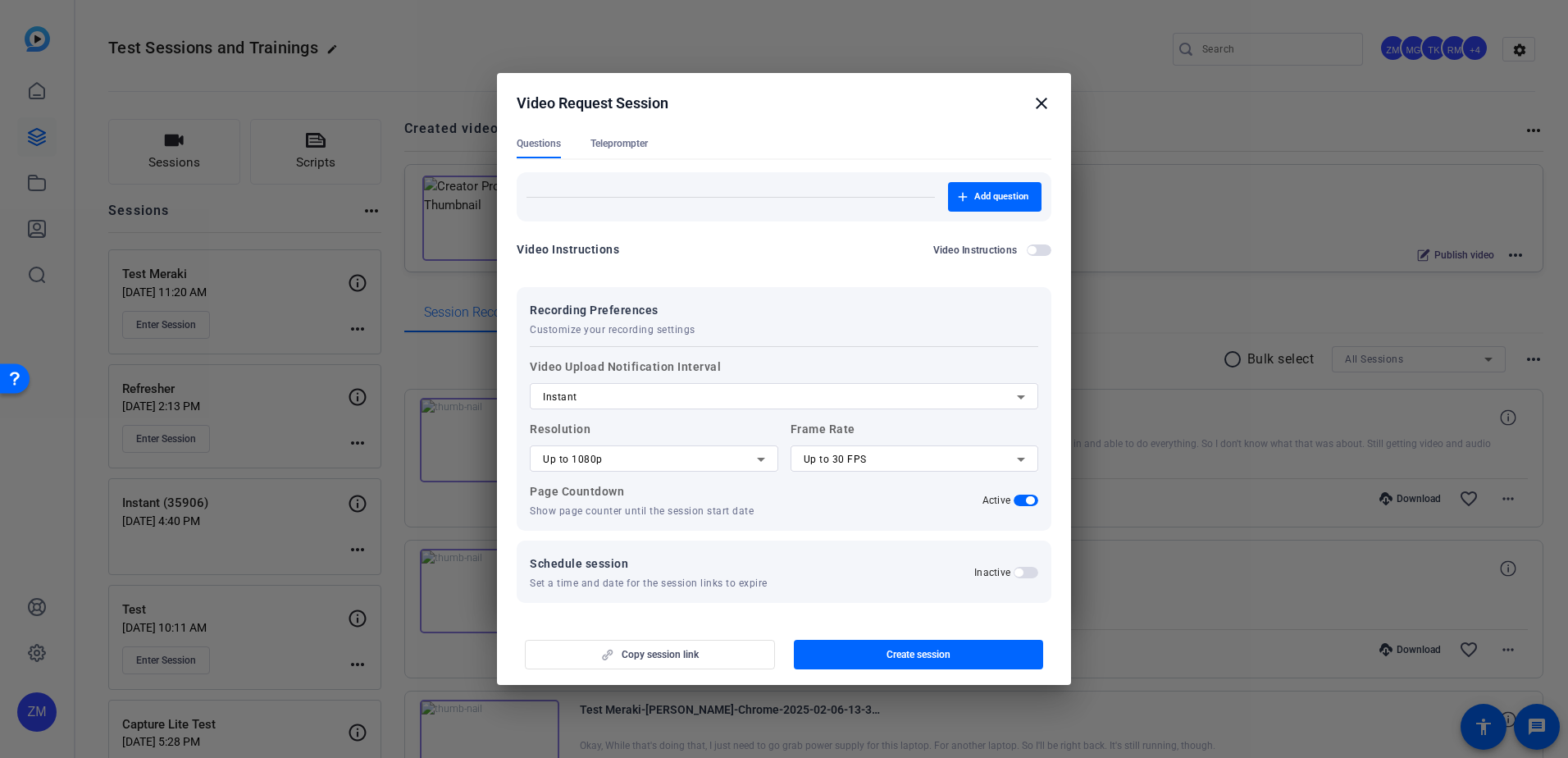
scroll to position [160, 0]
click at [742, 398] on div "Instant" at bounding box center [779, 395] width 474 height 20
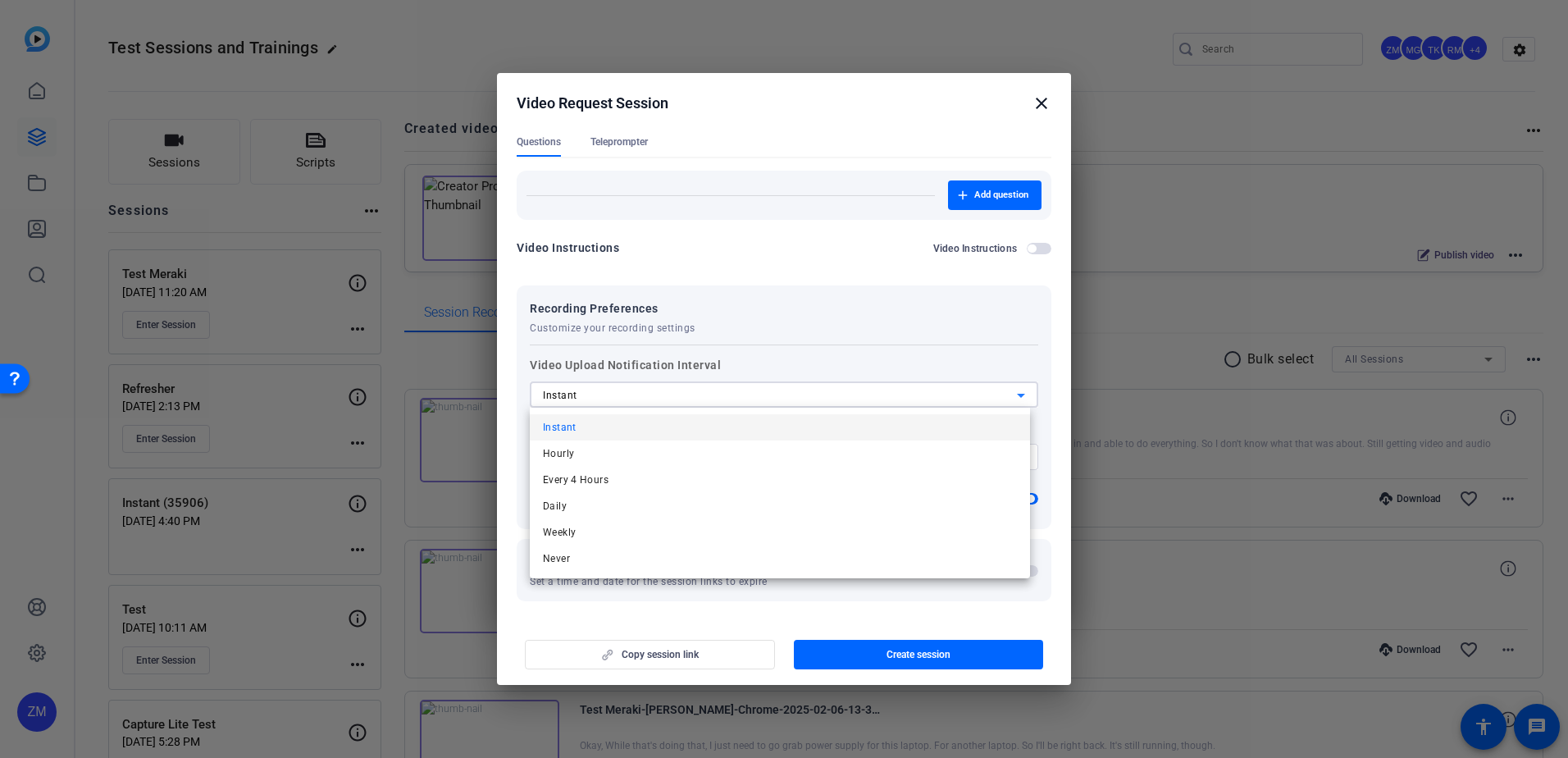
click at [742, 398] on div at bounding box center [784, 379] width 1568 height 758
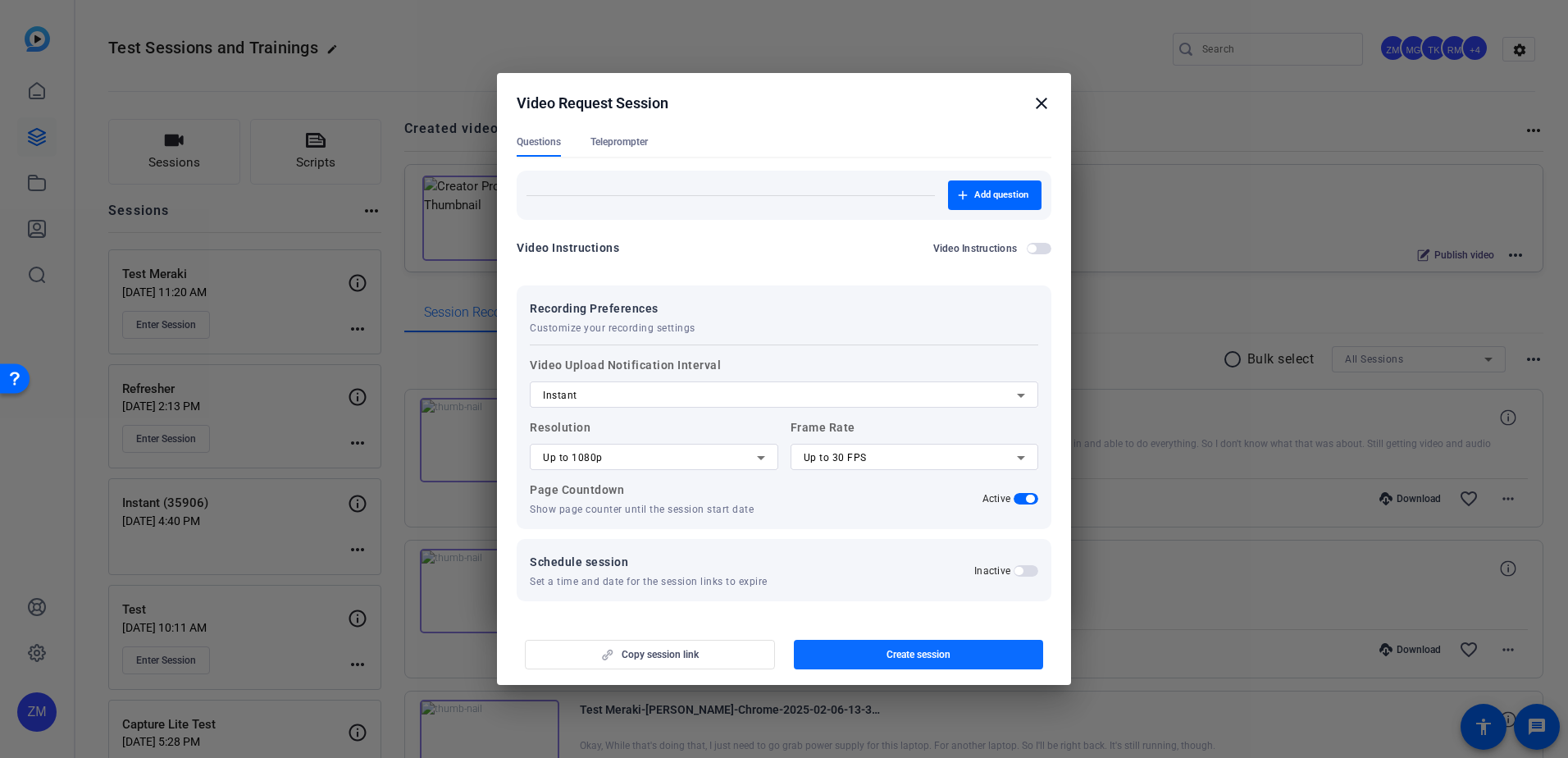
click at [851, 660] on span "button" at bounding box center [919, 654] width 250 height 39
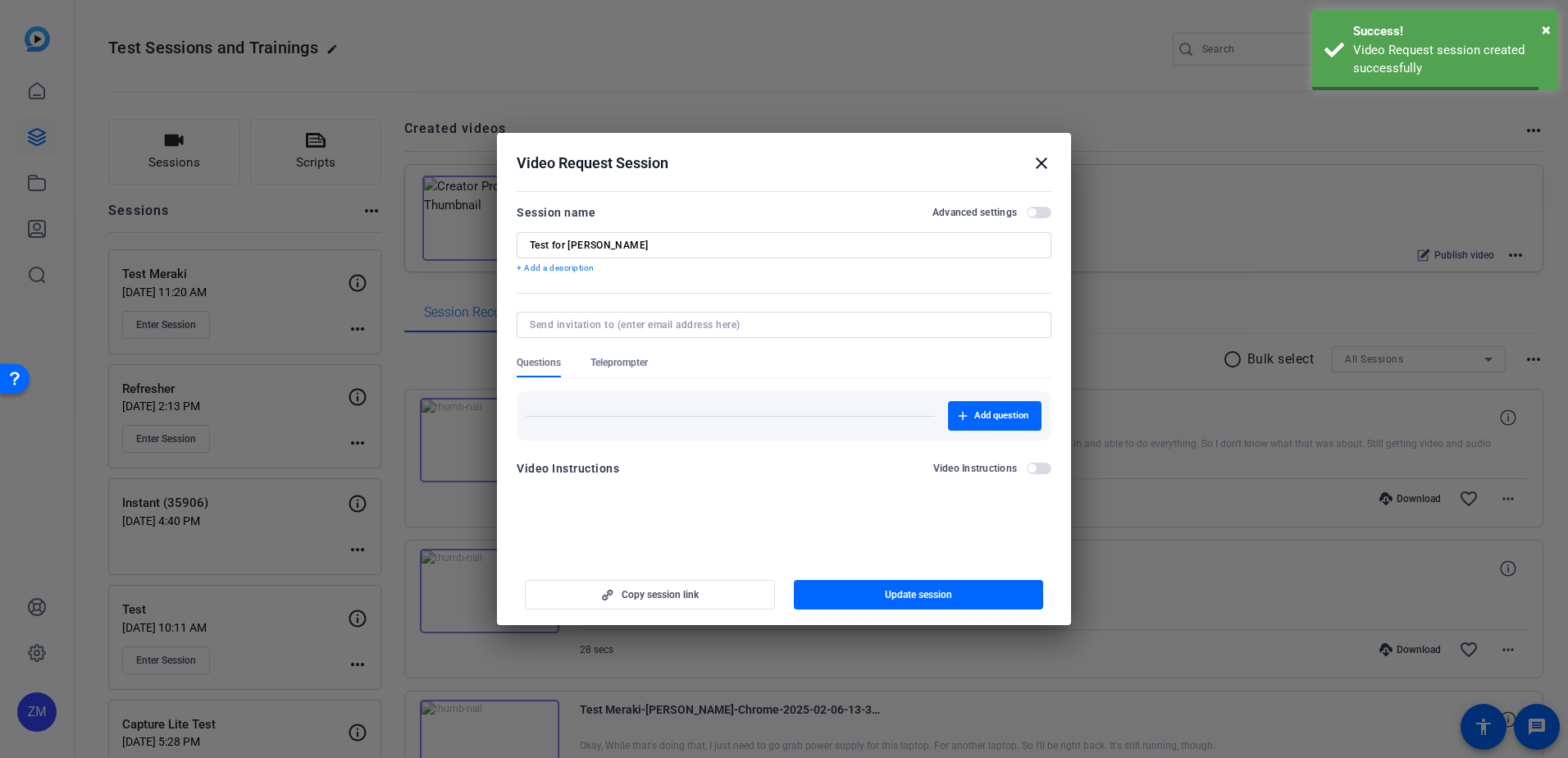
scroll to position [0, 0]
click at [637, 591] on span "Copy session link" at bounding box center [660, 594] width 77 height 13
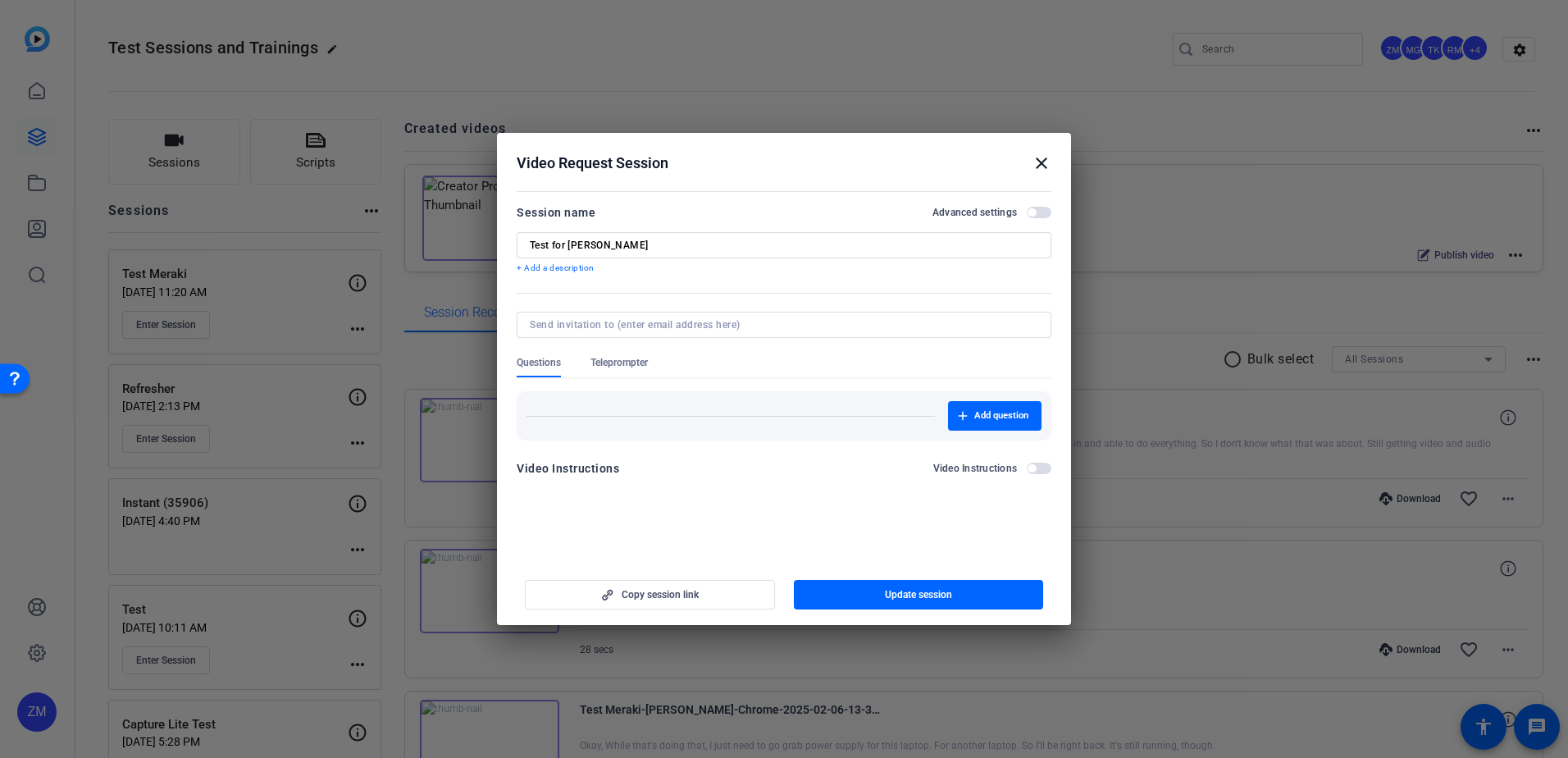
click at [1040, 161] on mat-icon "close" at bounding box center [1041, 163] width 20 height 20
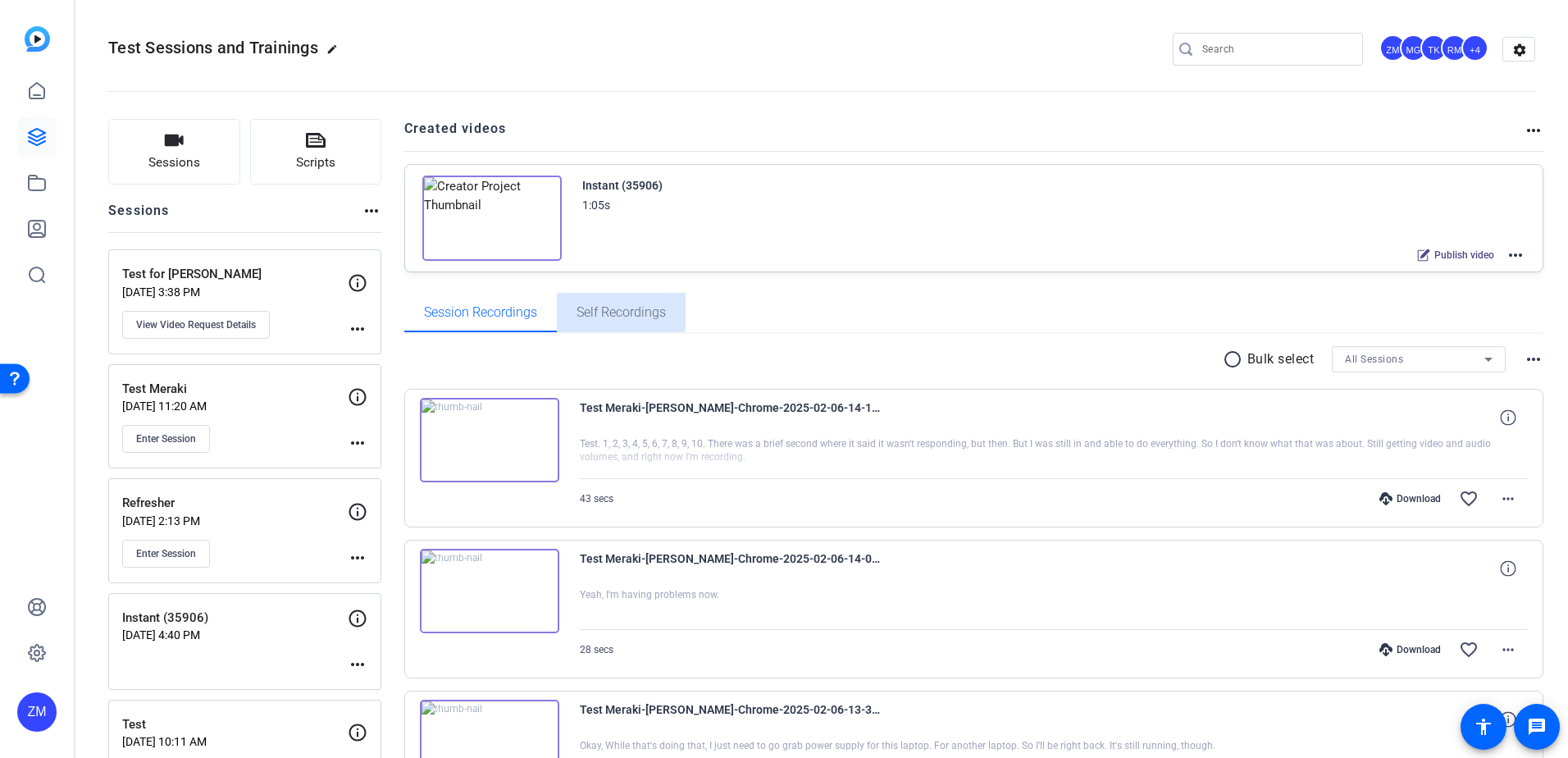
click at [633, 320] on span "Self Recordings" at bounding box center [621, 312] width 89 height 39
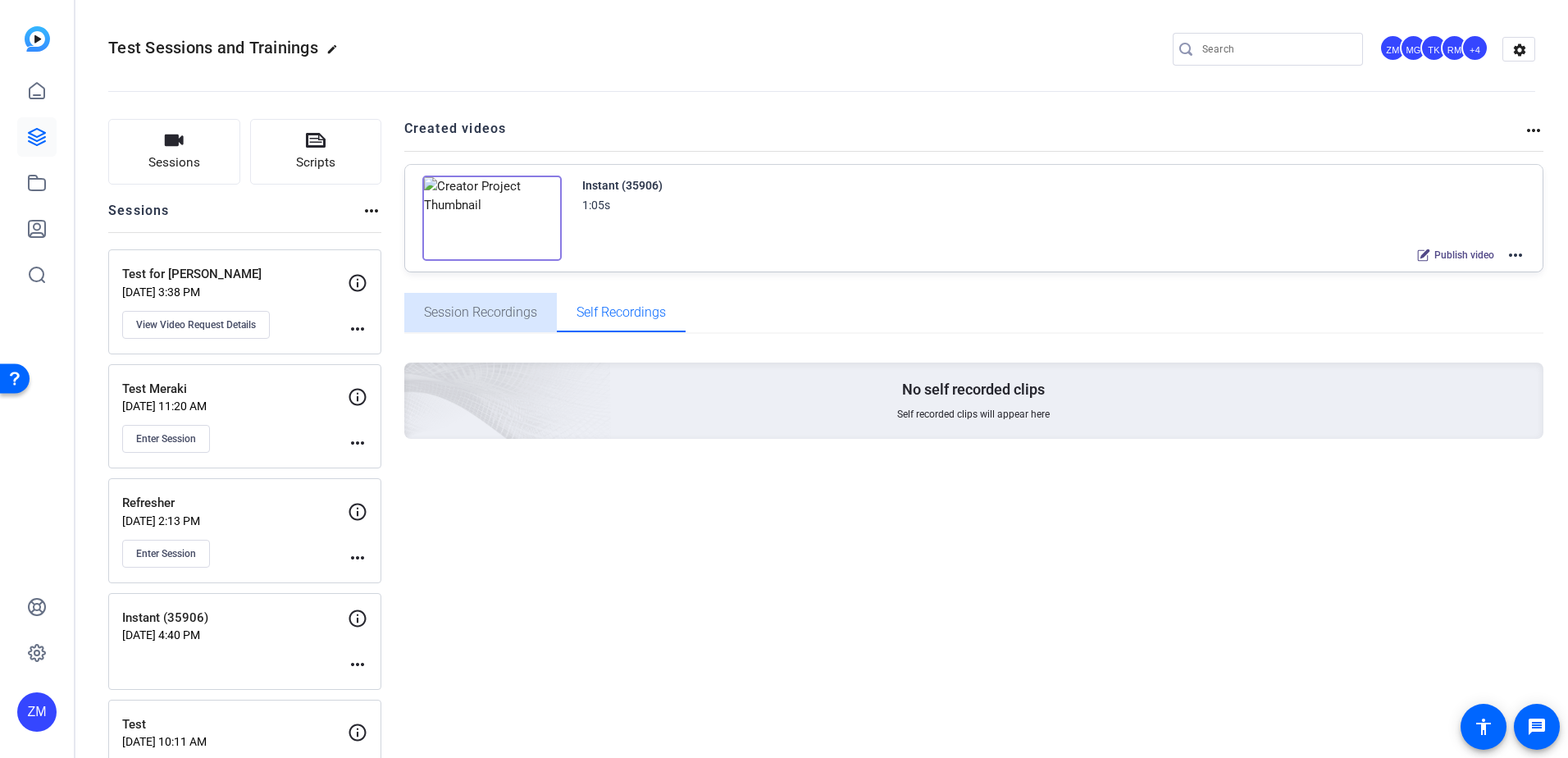
click at [494, 314] on span "Session Recordings" at bounding box center [480, 312] width 114 height 13
